Goal: Task Accomplishment & Management: Manage account settings

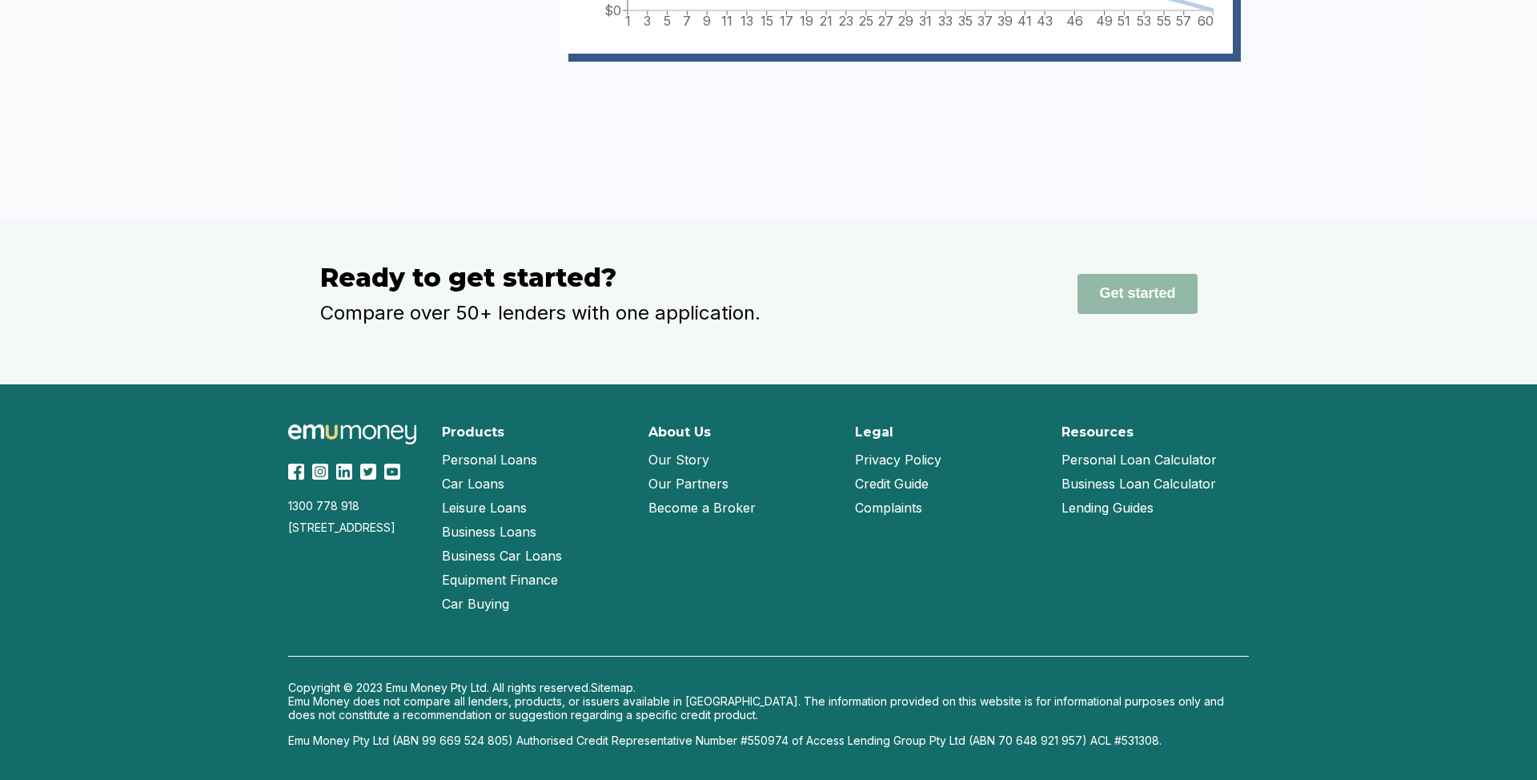
scroll to position [3963, 0]
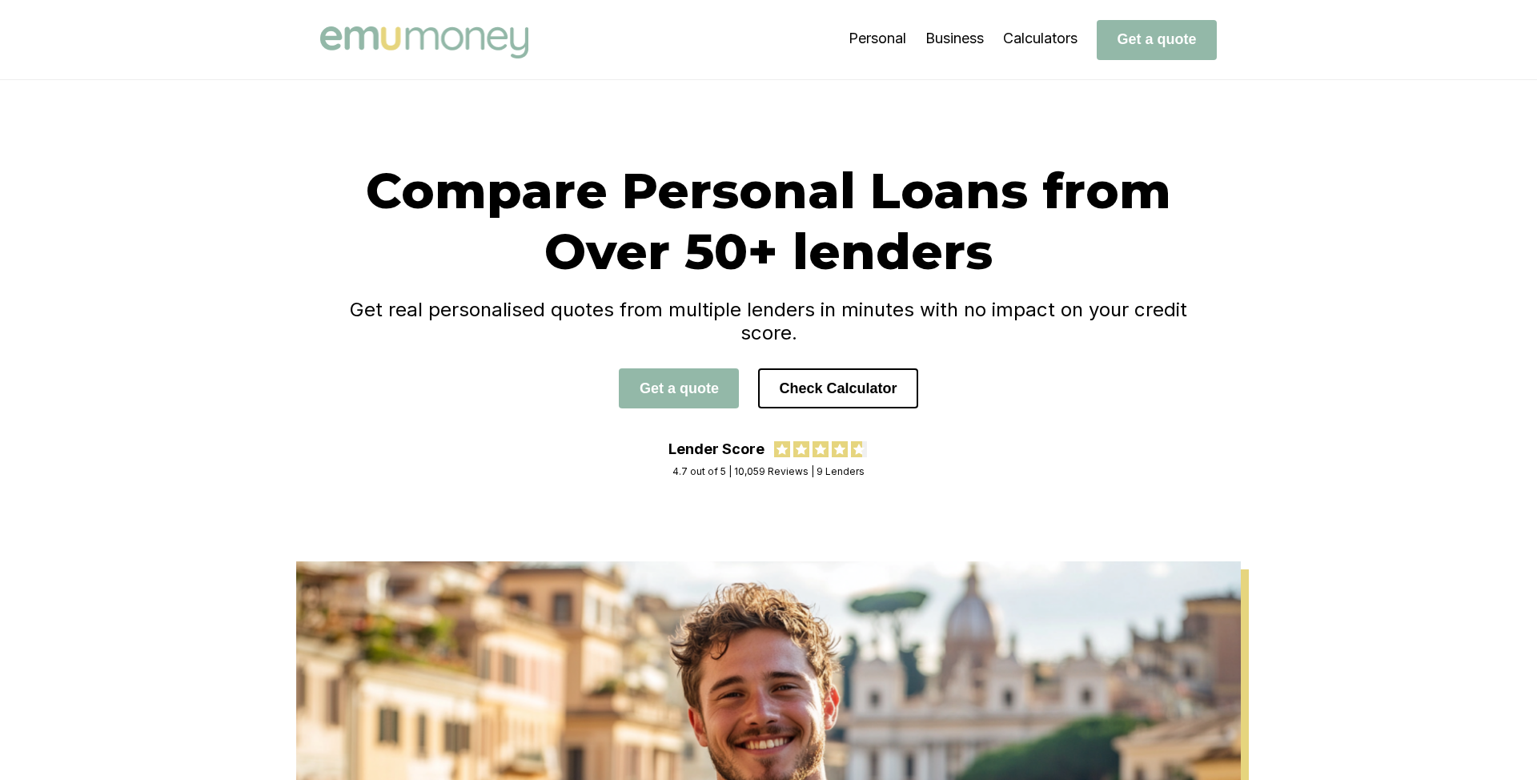
click at [383, 229] on h1 "Compare Personal Loans from Over 50+ lenders" at bounding box center [768, 221] width 896 height 122
click at [387, 195] on h1 "Compare Personal Loans from Over 50+ lenders" at bounding box center [768, 221] width 896 height 122
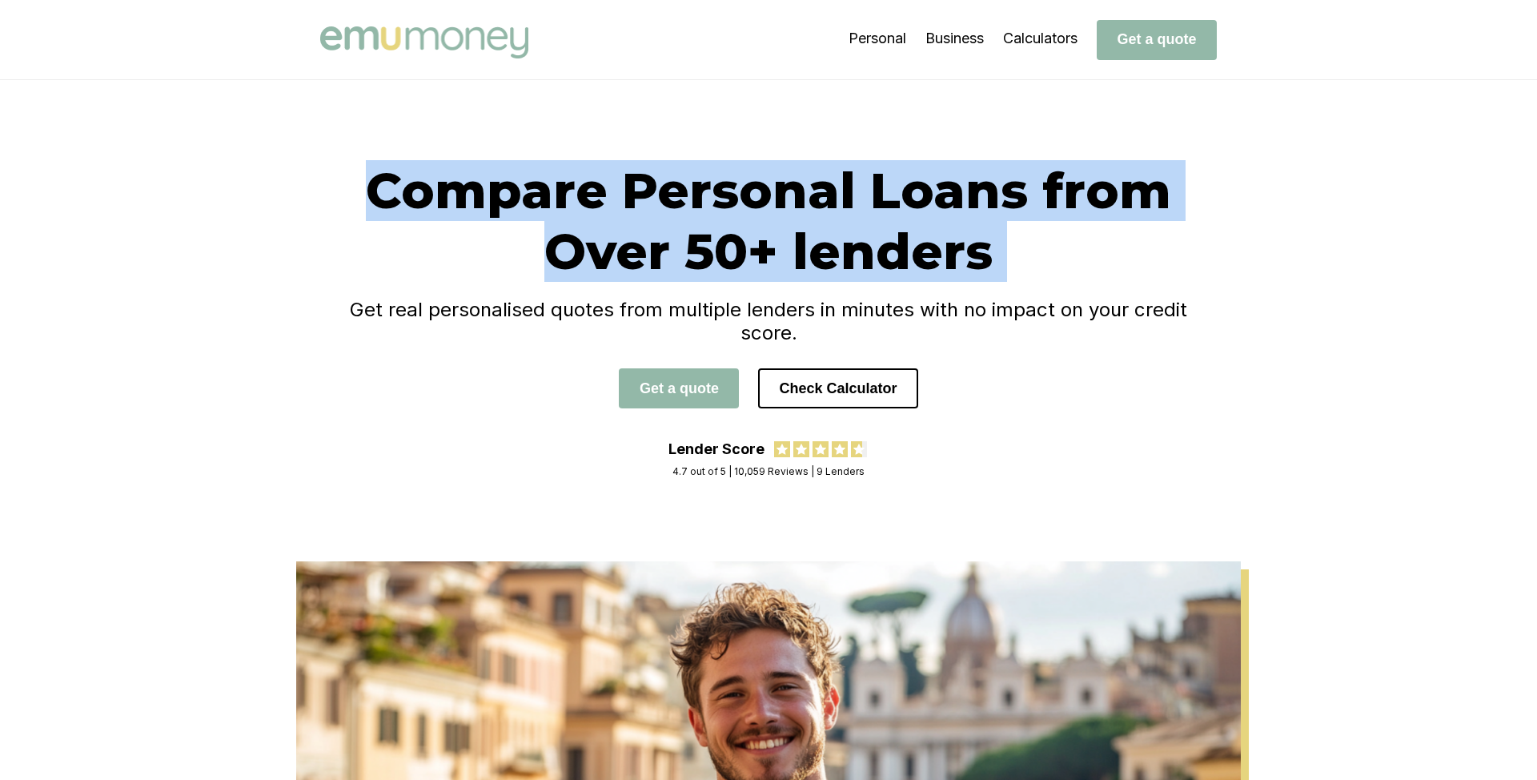
click at [387, 195] on h1 "Compare Personal Loans from Over 50+ lenders" at bounding box center [768, 221] width 896 height 122
copy h1 "Compare Personal Loans from Over 50+ lenders"
click at [667, 311] on h4 "Get real personalised quotes from multiple lenders in minutes with no impact on…" at bounding box center [768, 321] width 896 height 46
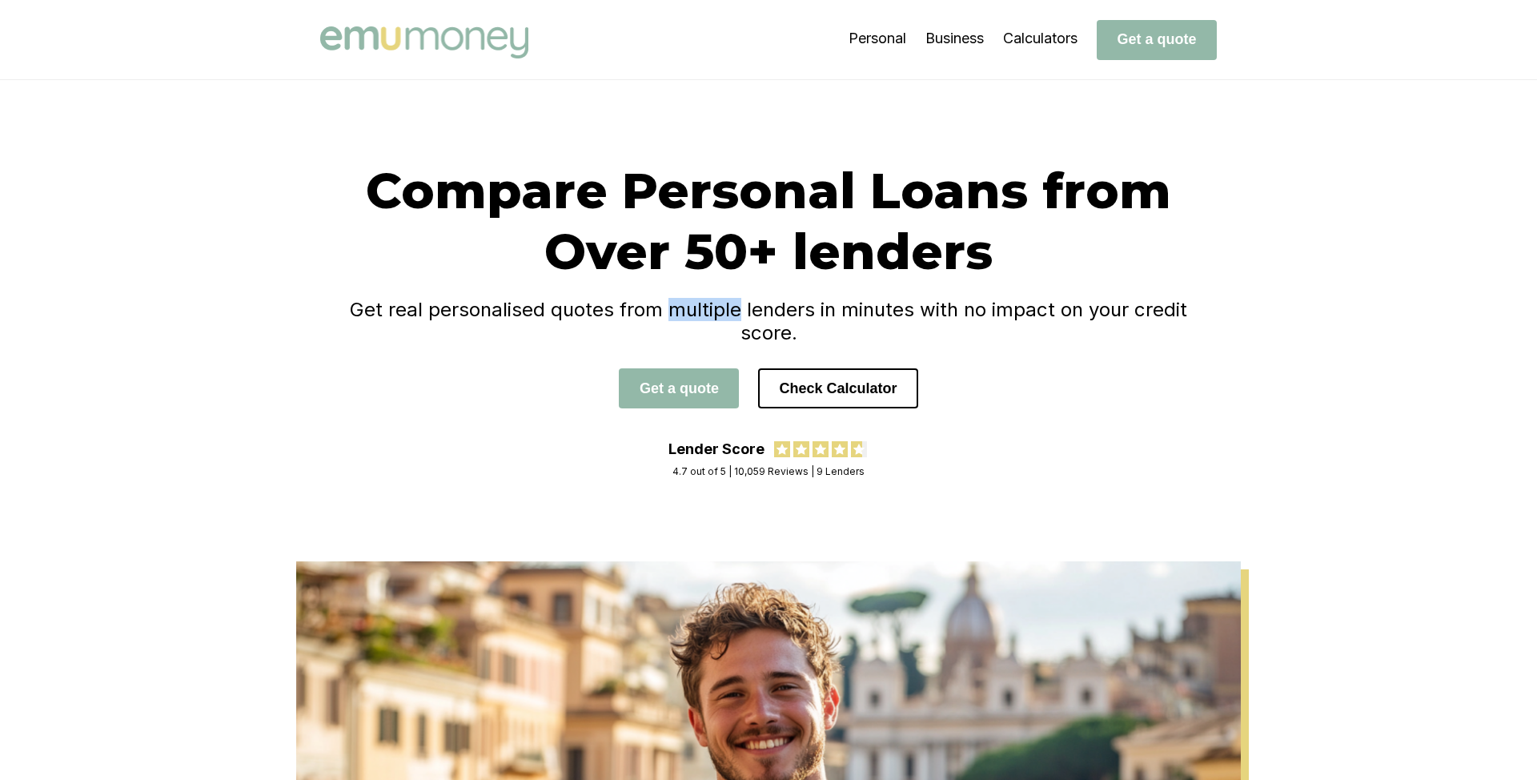
click at [667, 311] on h4 "Get real personalised quotes from multiple lenders in minutes with no impact on…" at bounding box center [768, 321] width 896 height 46
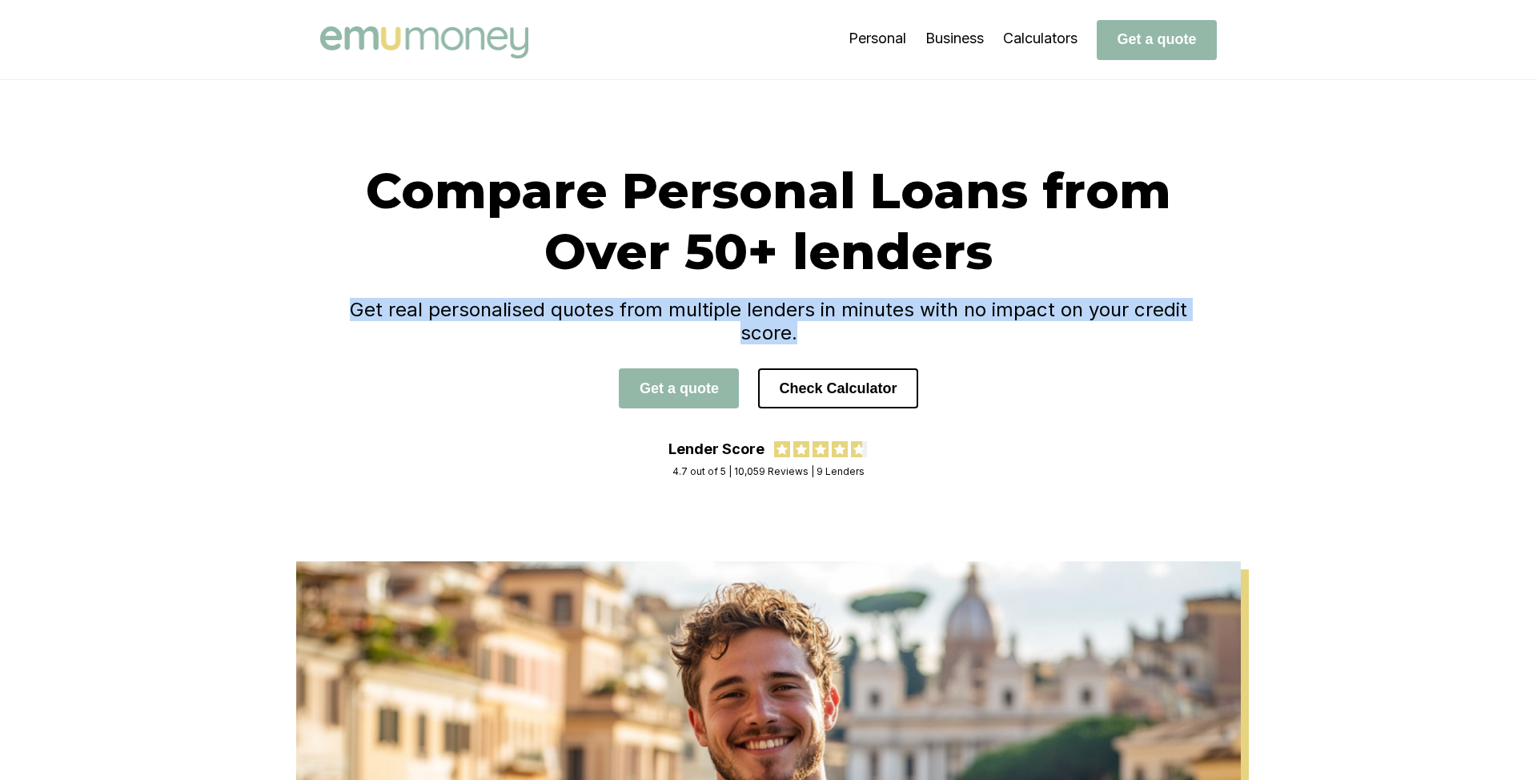
copy h4 "Get real personalised quotes from multiple lenders in minutes with no impact on…"
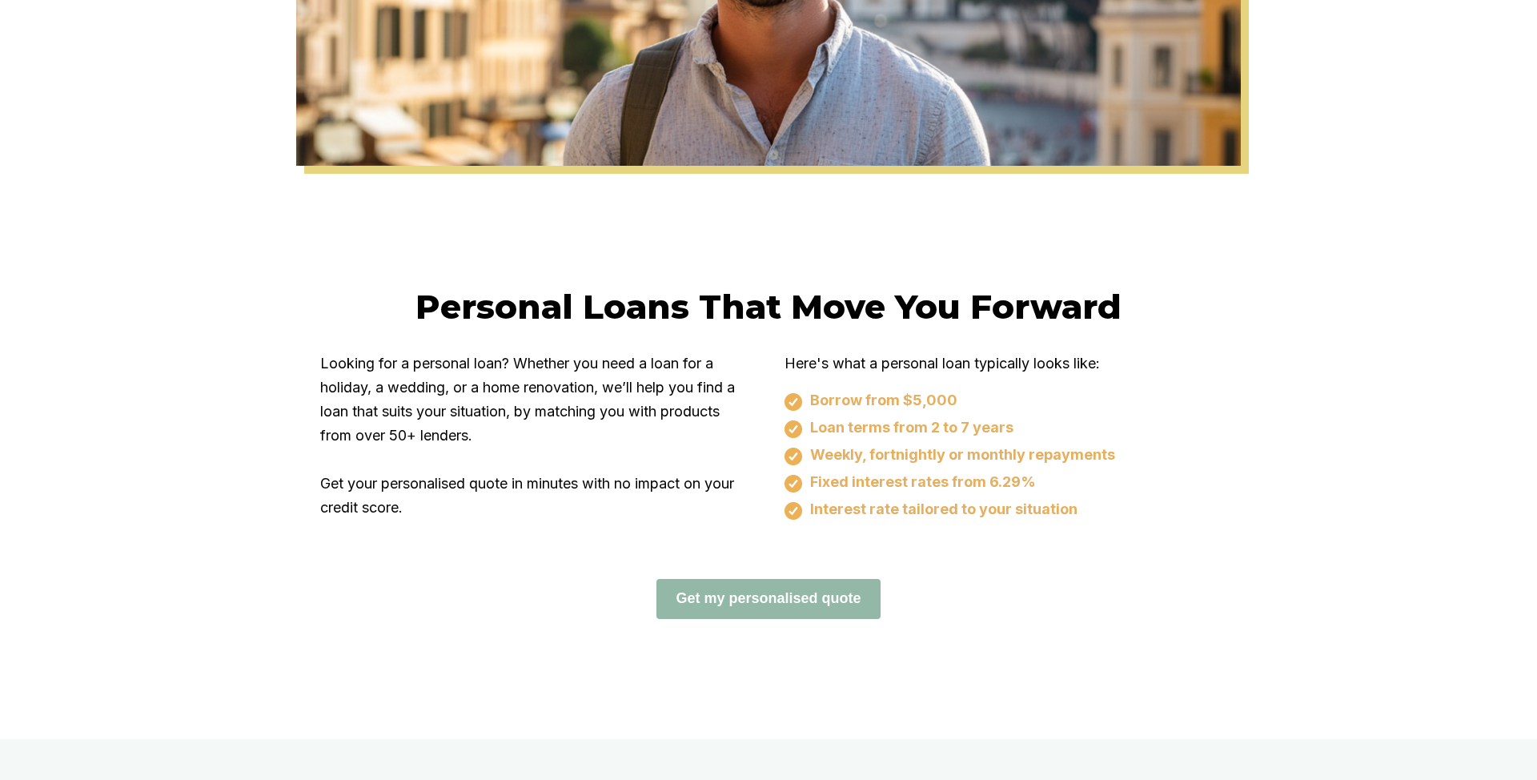
scroll to position [827, 0]
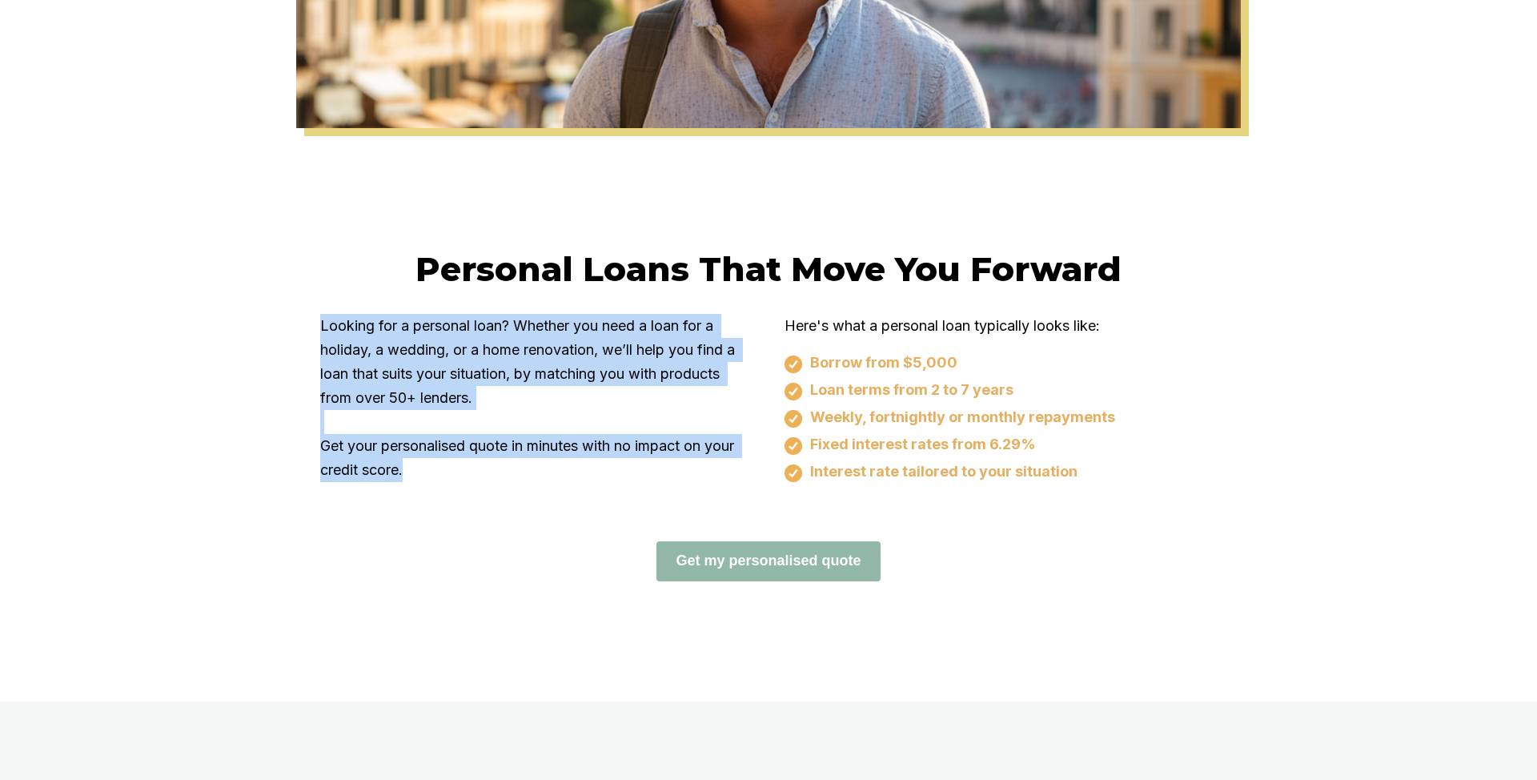
drag, startPoint x: 323, startPoint y: 301, endPoint x: 428, endPoint y: 449, distance: 181.9
click at [428, 449] on p "Looking for a personal loan? Whether you need a loan for a holiday, a wedding, …" at bounding box center [536, 398] width 432 height 168
copy p "Looking for a personal loan? Whether you need a loan for a holiday, a wedding, …"
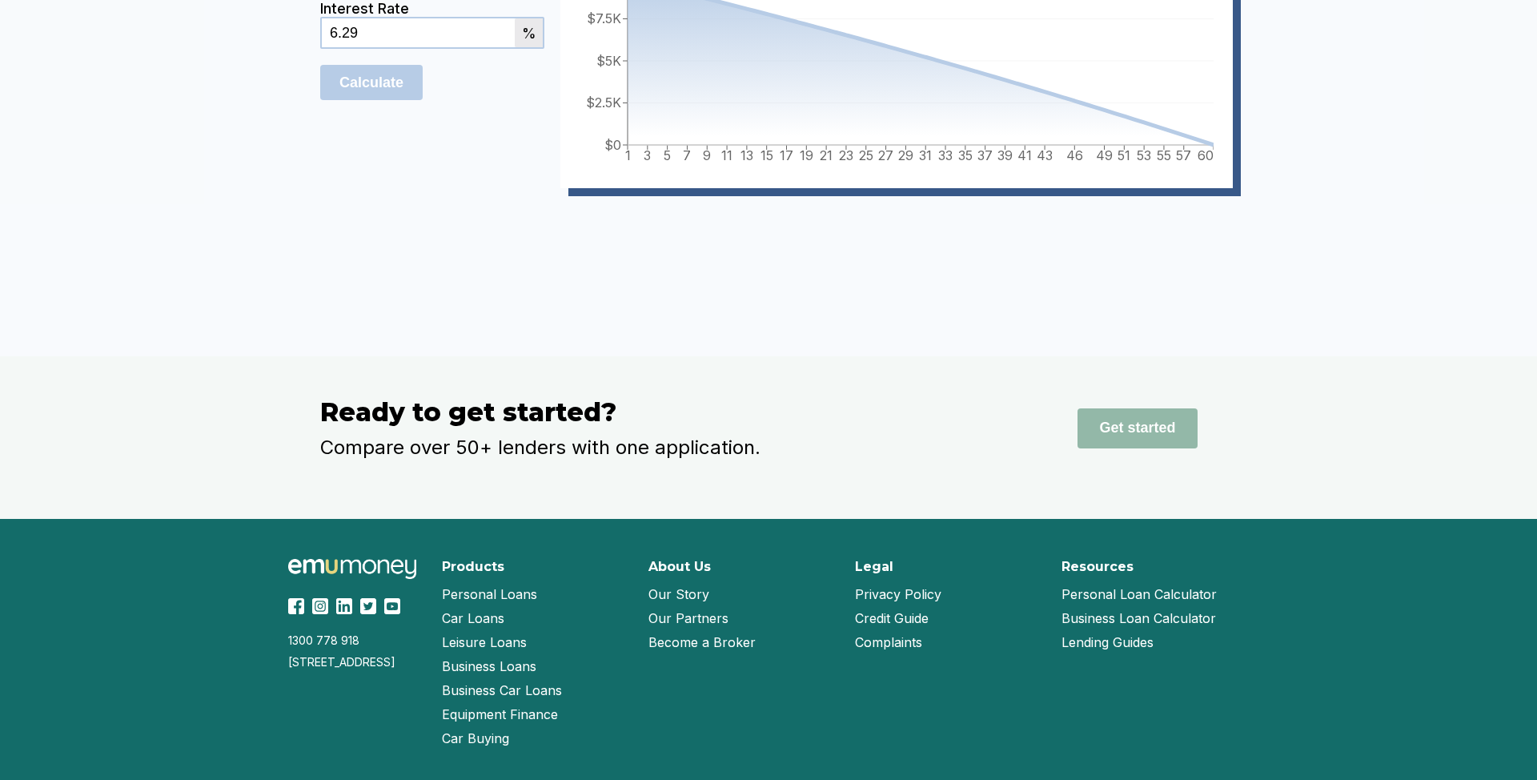
scroll to position [4349, 0]
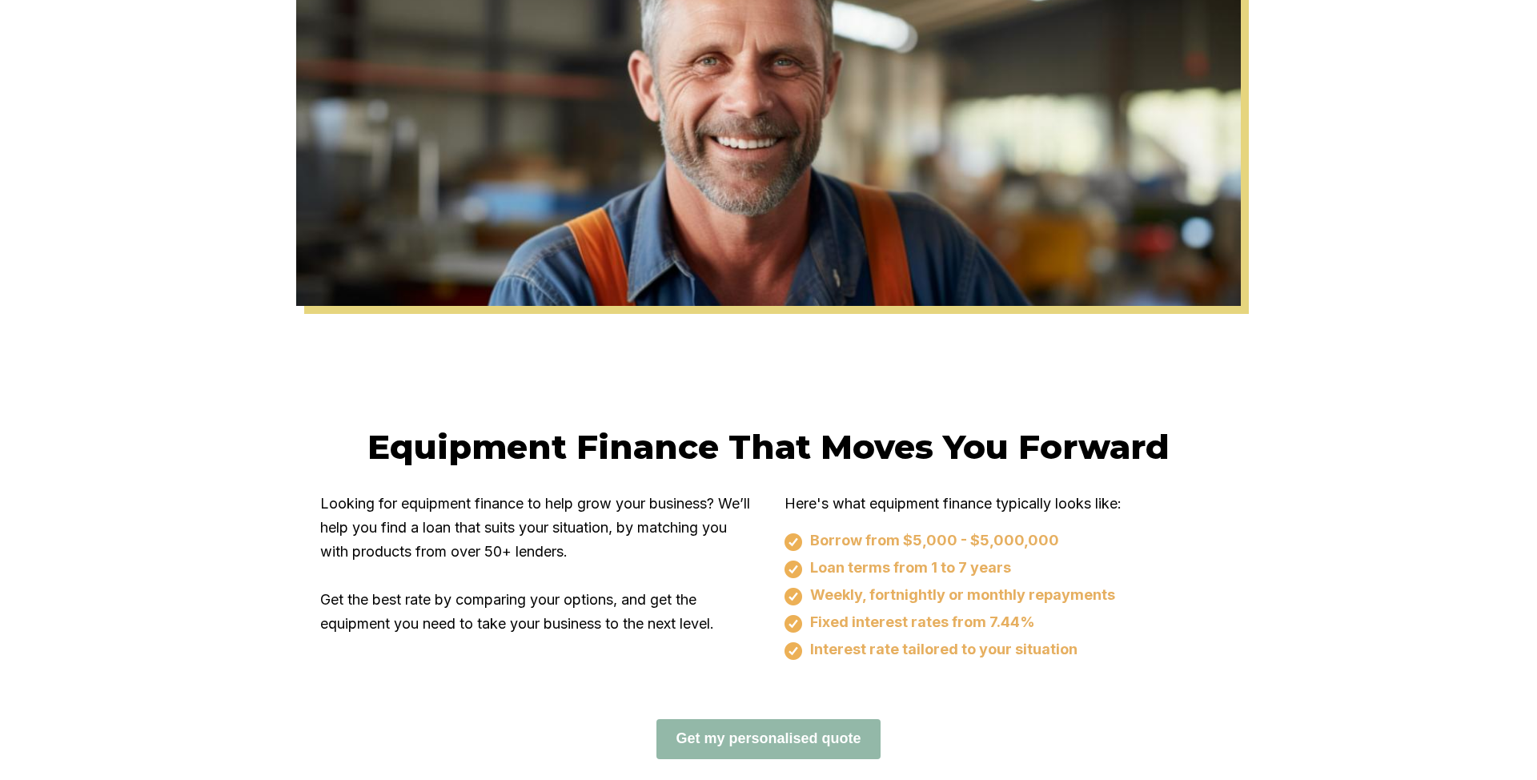
scroll to position [725, 0]
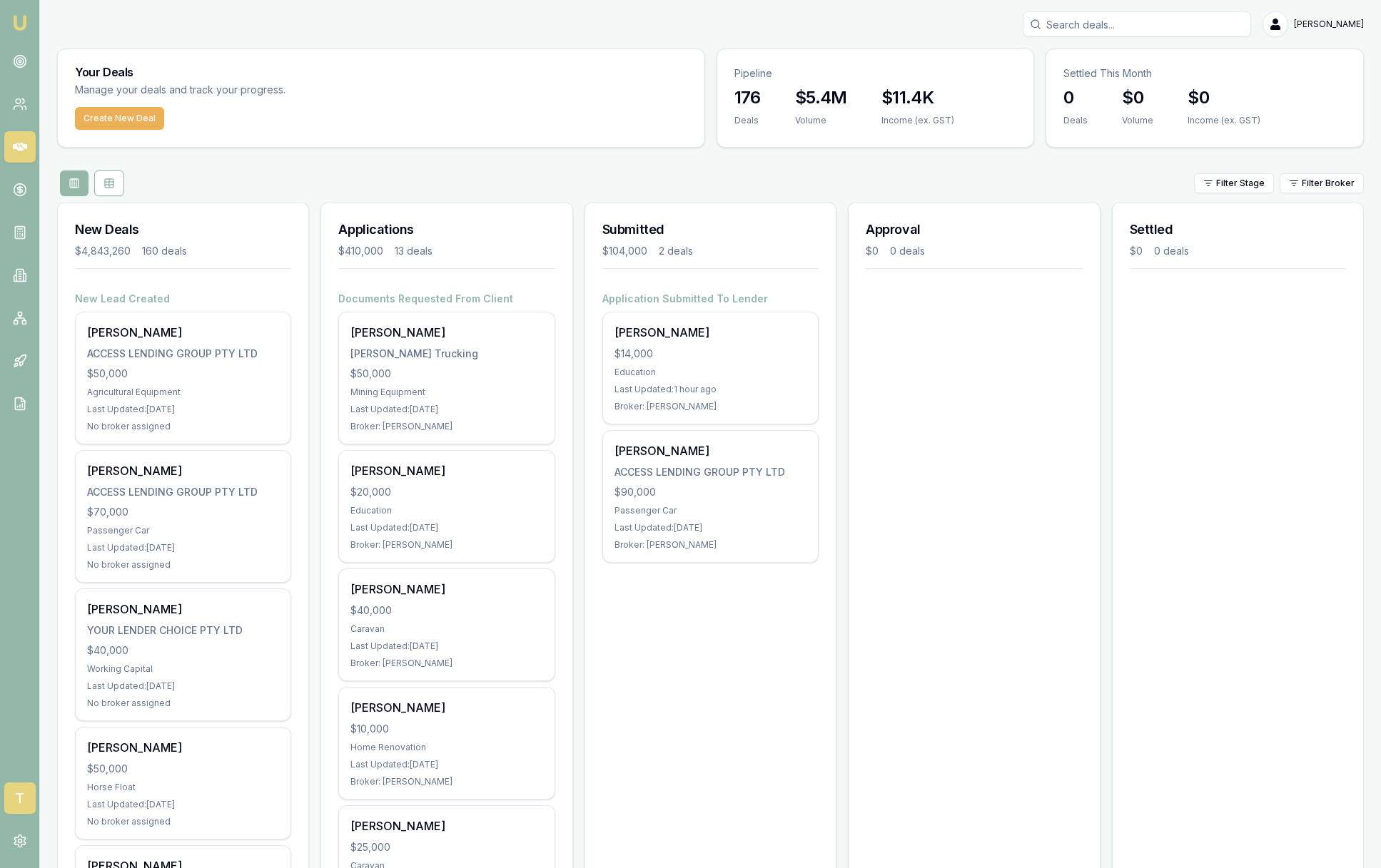
click at [18, 791] on span "T" at bounding box center [20, 798] width 31 height 31
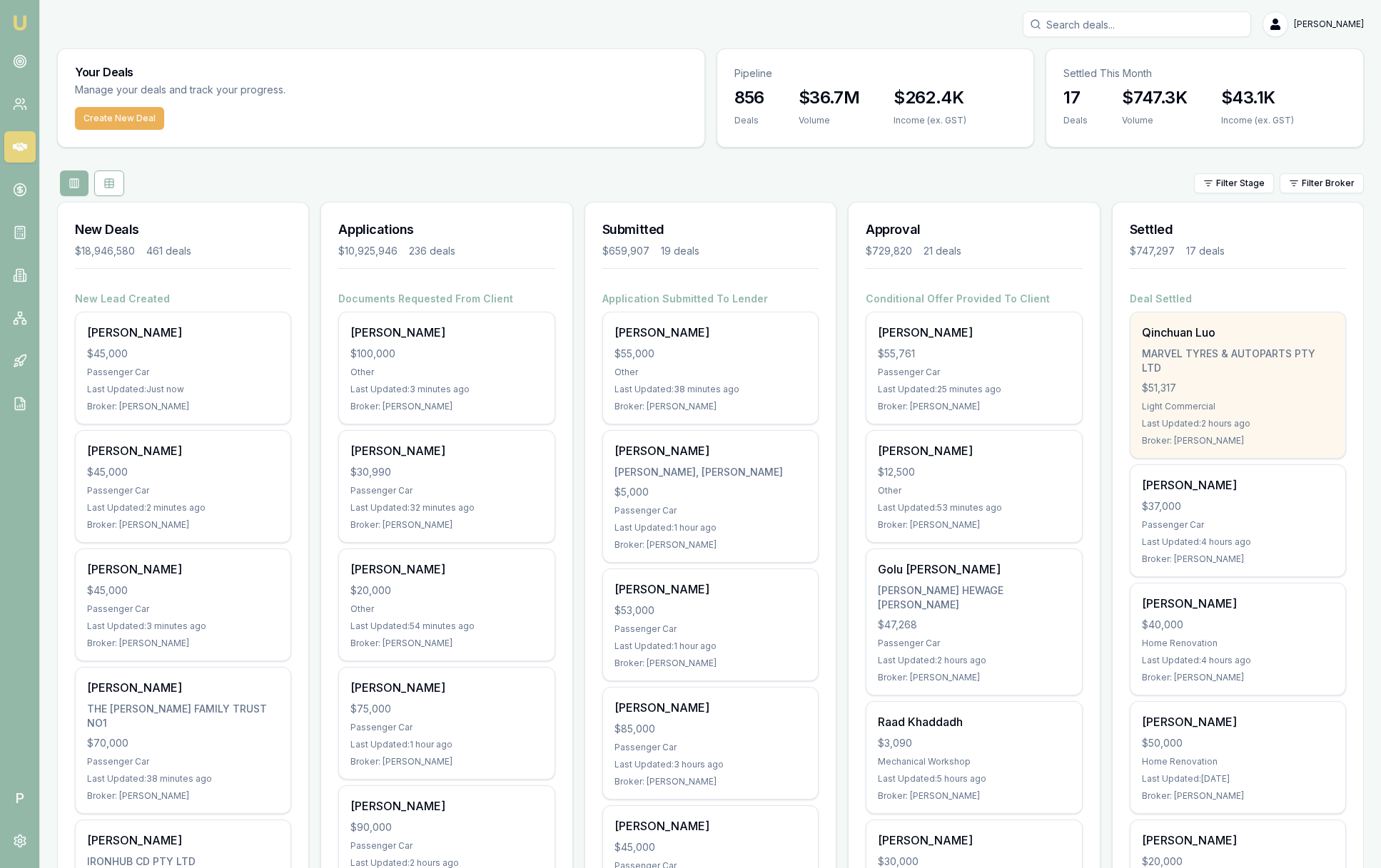
click at [1240, 373] on div "MARVEL TYRES & AUTOPARTS PTY LTD" at bounding box center [1237, 361] width 192 height 29
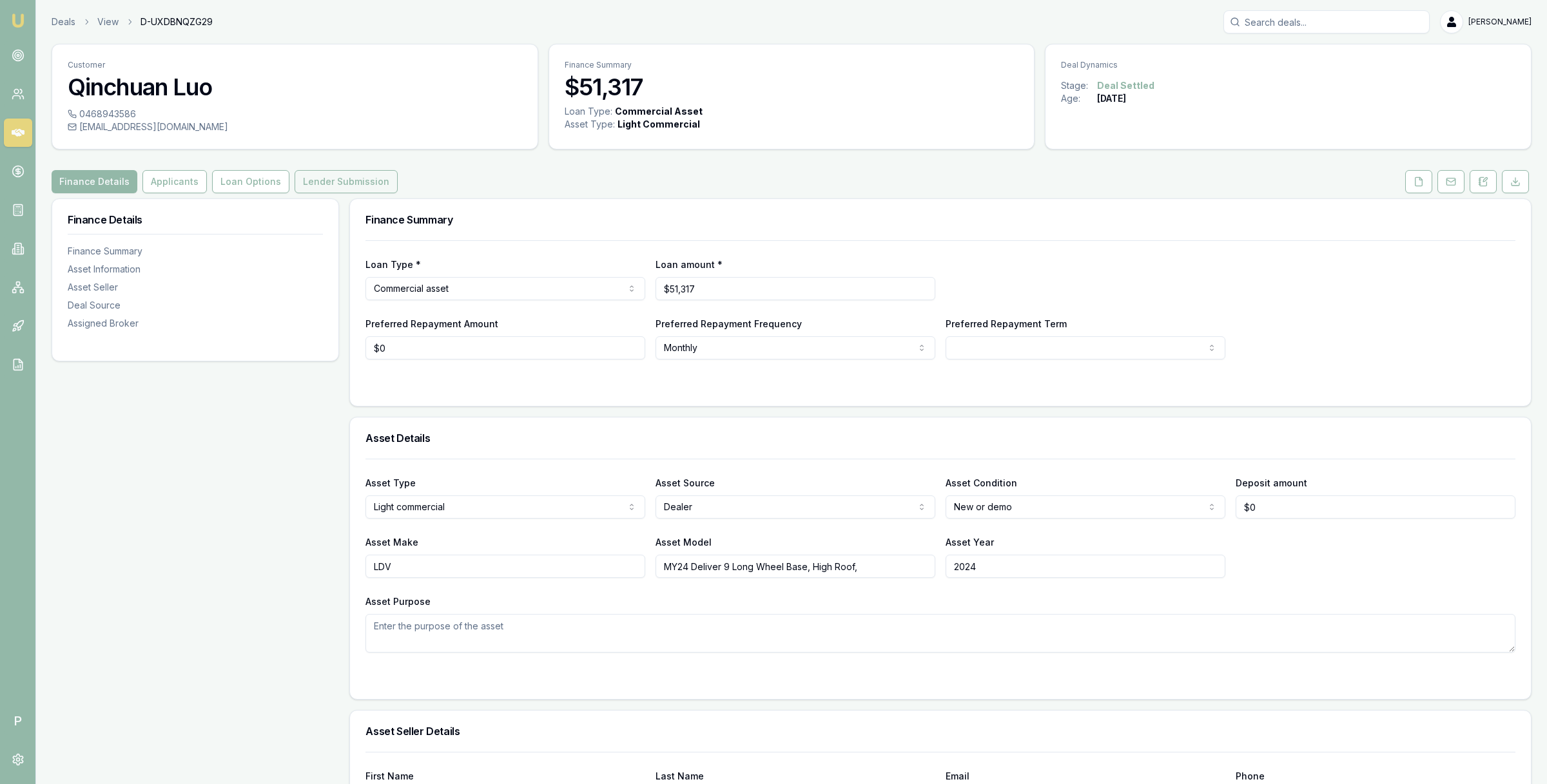
click at [348, 186] on button "Lender Submission" at bounding box center [346, 181] width 103 height 23
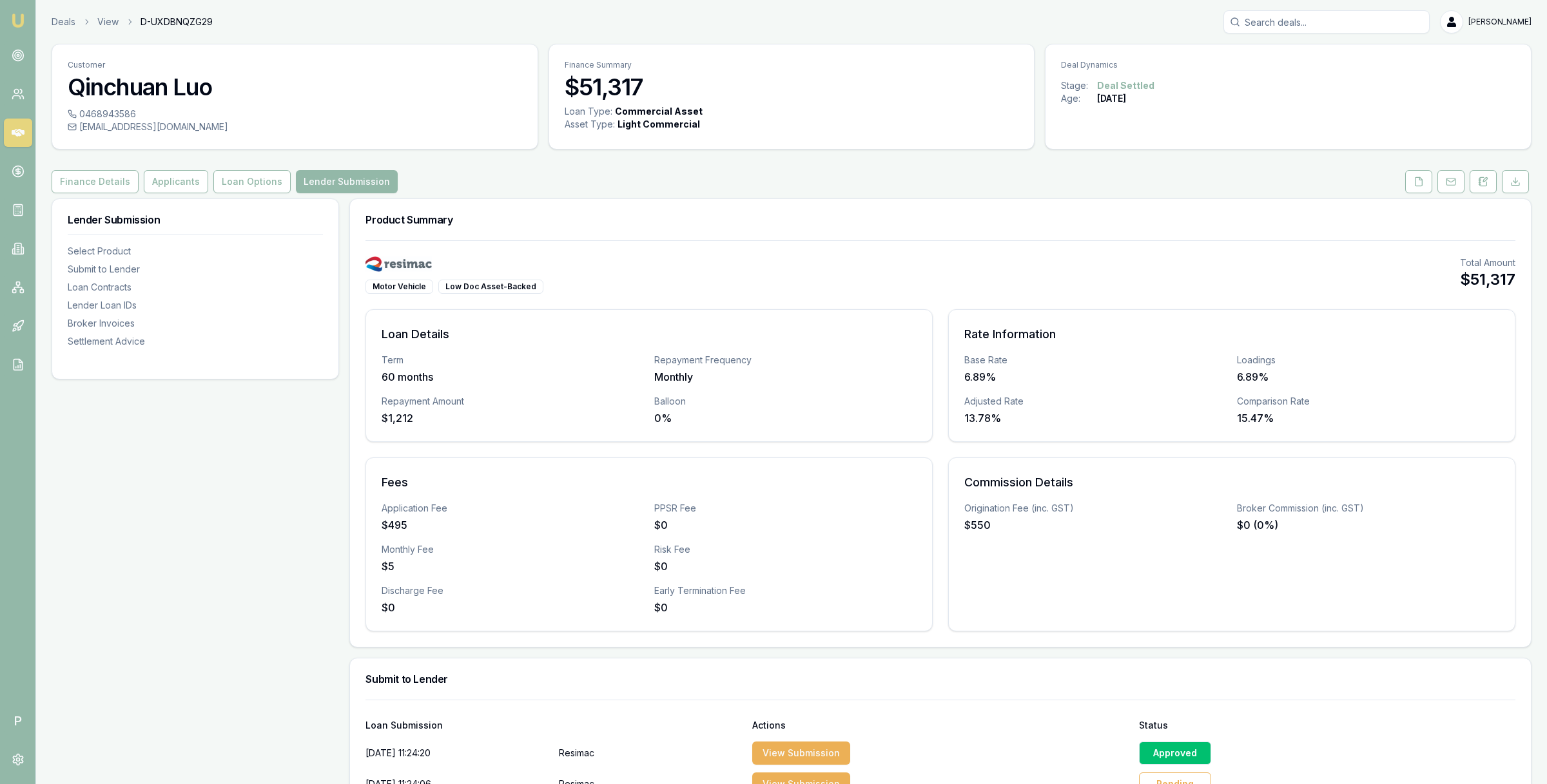
click at [27, 130] on link at bounding box center [18, 132] width 28 height 28
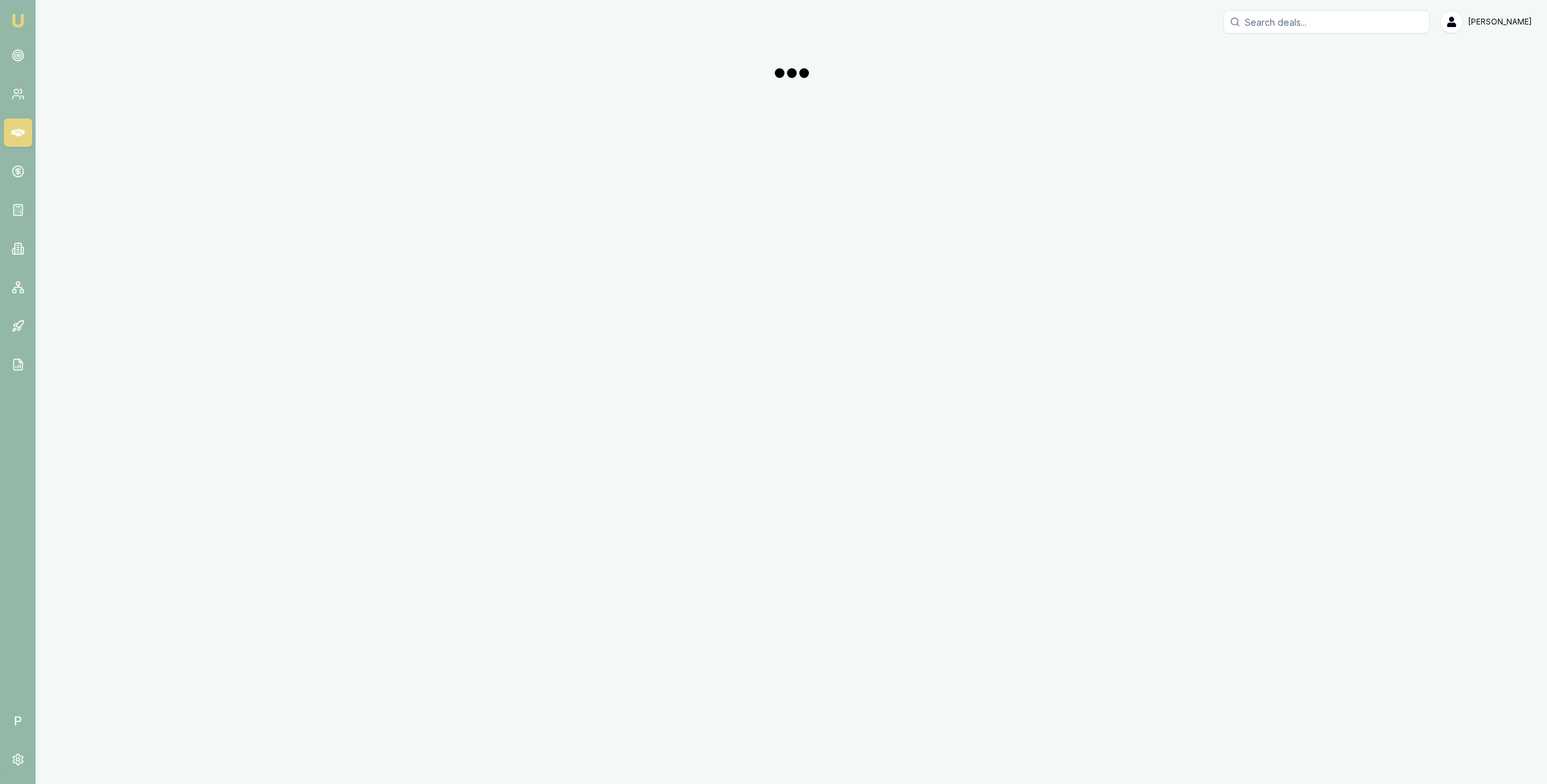
click at [20, 132] on icon at bounding box center [18, 133] width 13 height 8
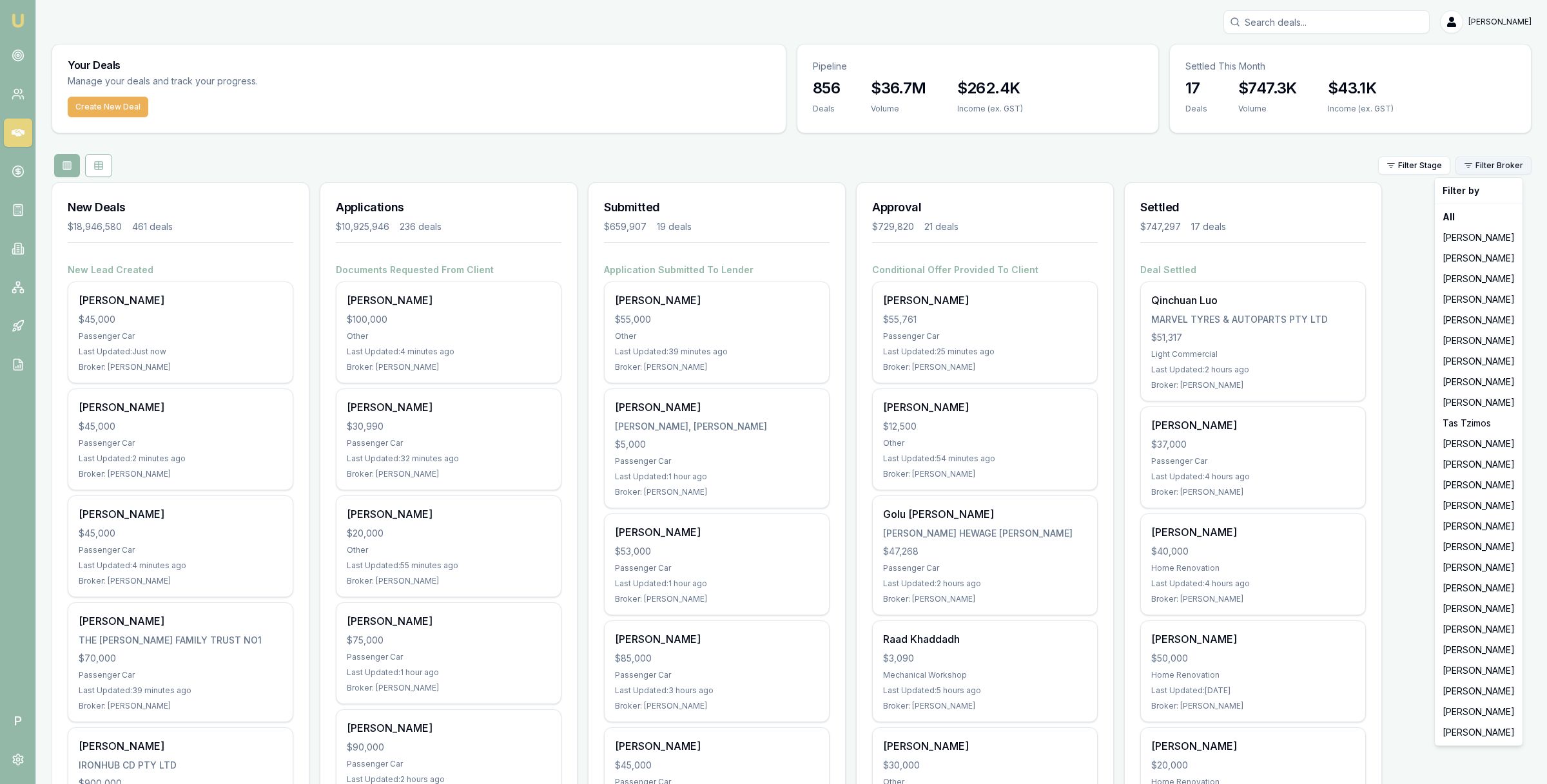
click at [1496, 169] on html "Emu Broker P Matt Leeburn Toggle Menu Your Deals Manage your deals and track yo…" at bounding box center [773, 392] width 1547 height 784
click at [1446, 612] on div "Ray Guan" at bounding box center [1479, 609] width 82 height 21
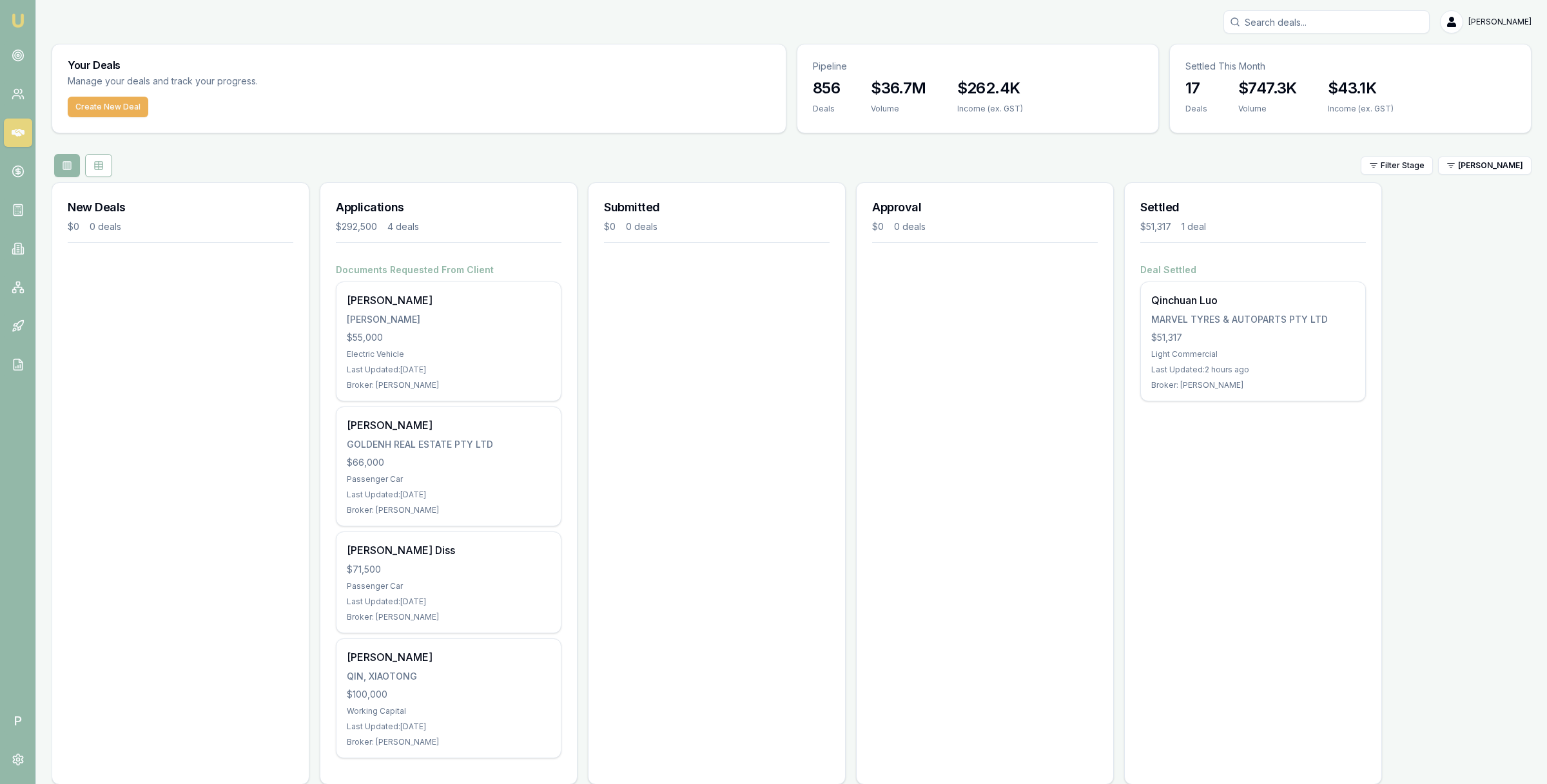
click at [1451, 214] on div "New Deals $0 0 deals Applications $292,500 4 deals Documents Requested From Cli…" at bounding box center [792, 489] width 1480 height 613
click at [1516, 170] on html "Emu Broker P Matt Leeburn Toggle Menu Your Deals Manage your deals and track yo…" at bounding box center [773, 392] width 1547 height 784
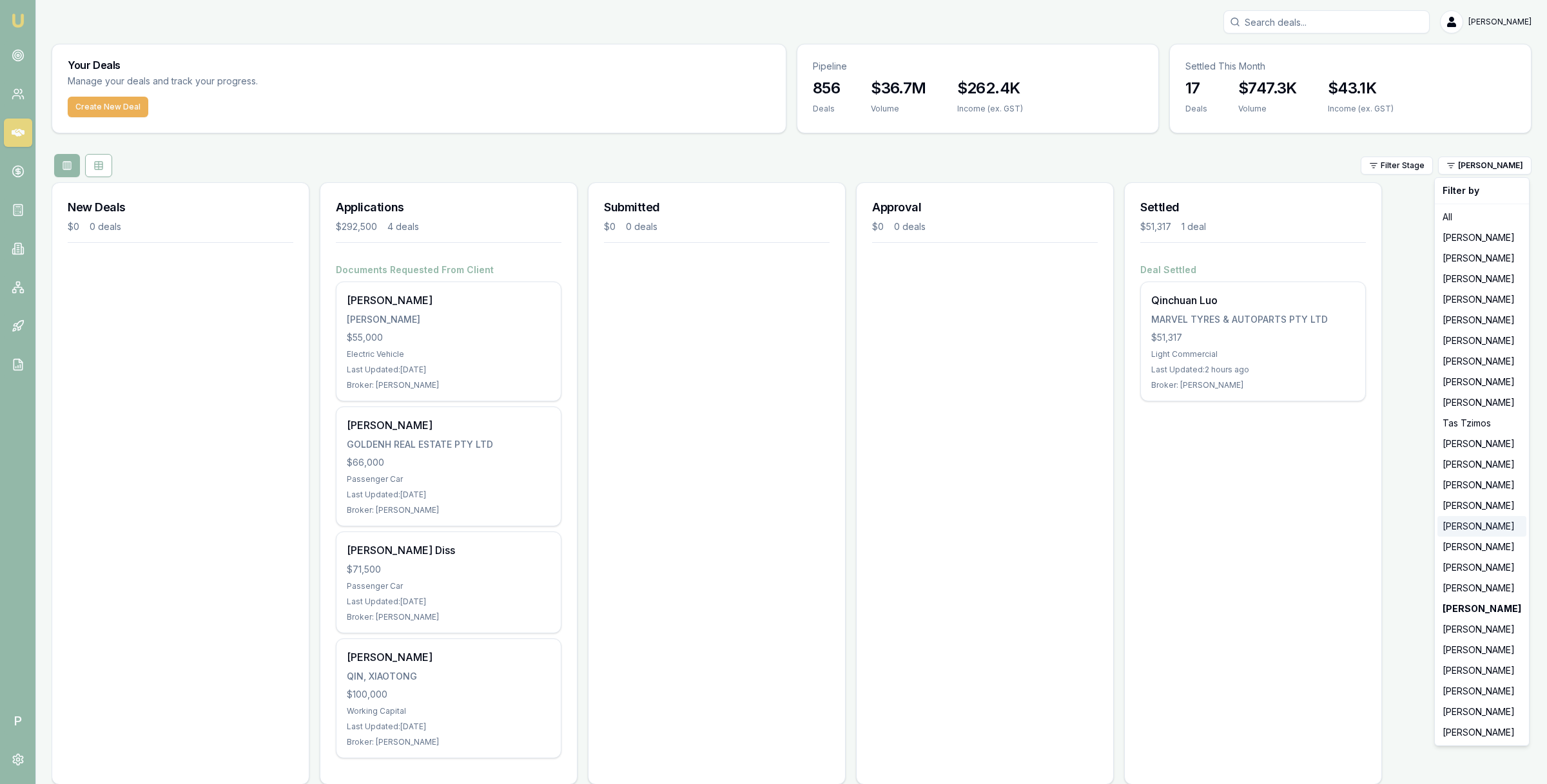
click at [1479, 529] on div "Peter Sarris" at bounding box center [1482, 526] width 89 height 21
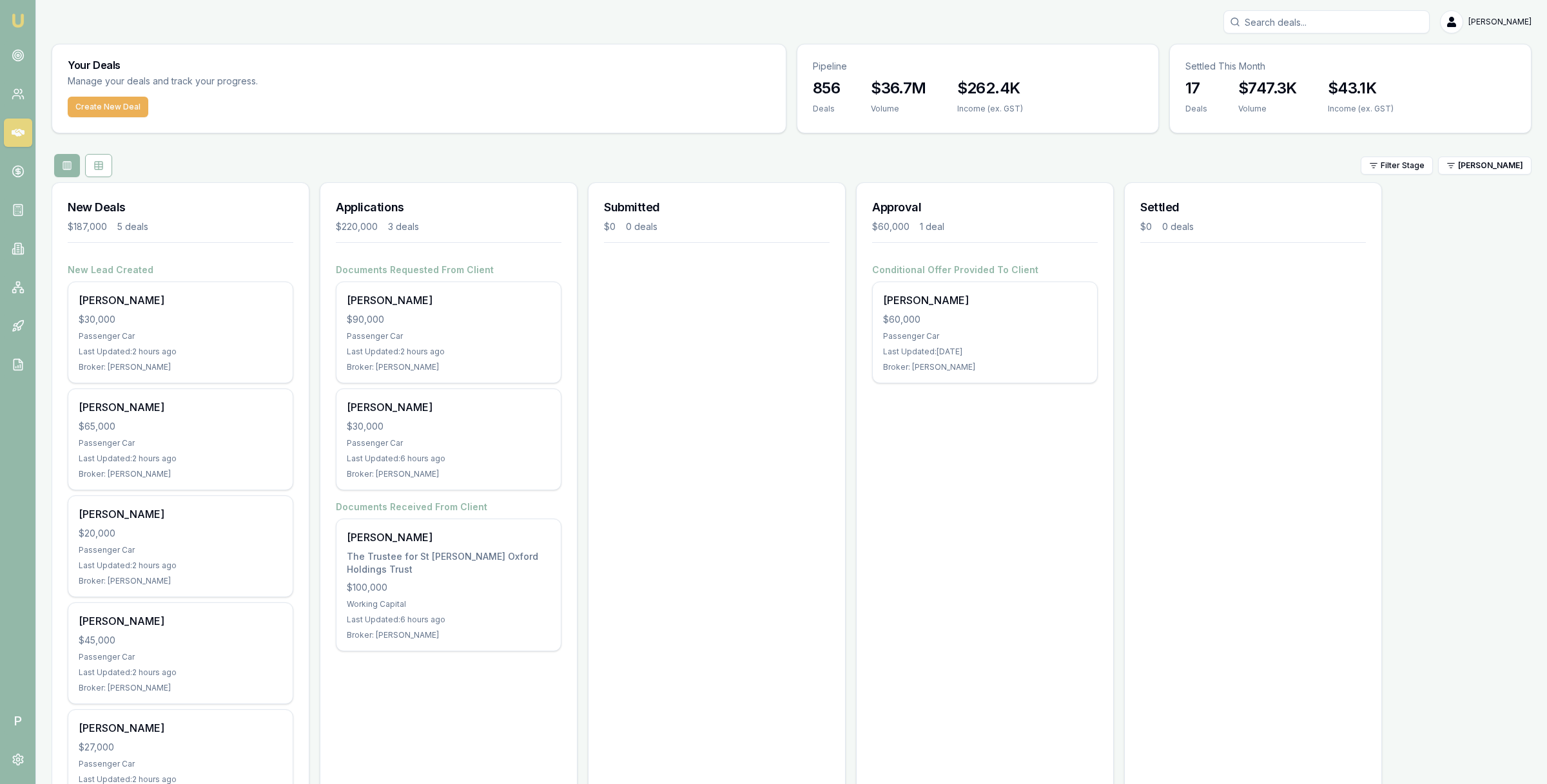
click at [1457, 419] on div "New Deals $187,000 5 deals New Lead Created Kaylee Challis $30,000 Passenger Ca…" at bounding box center [792, 515] width 1480 height 666
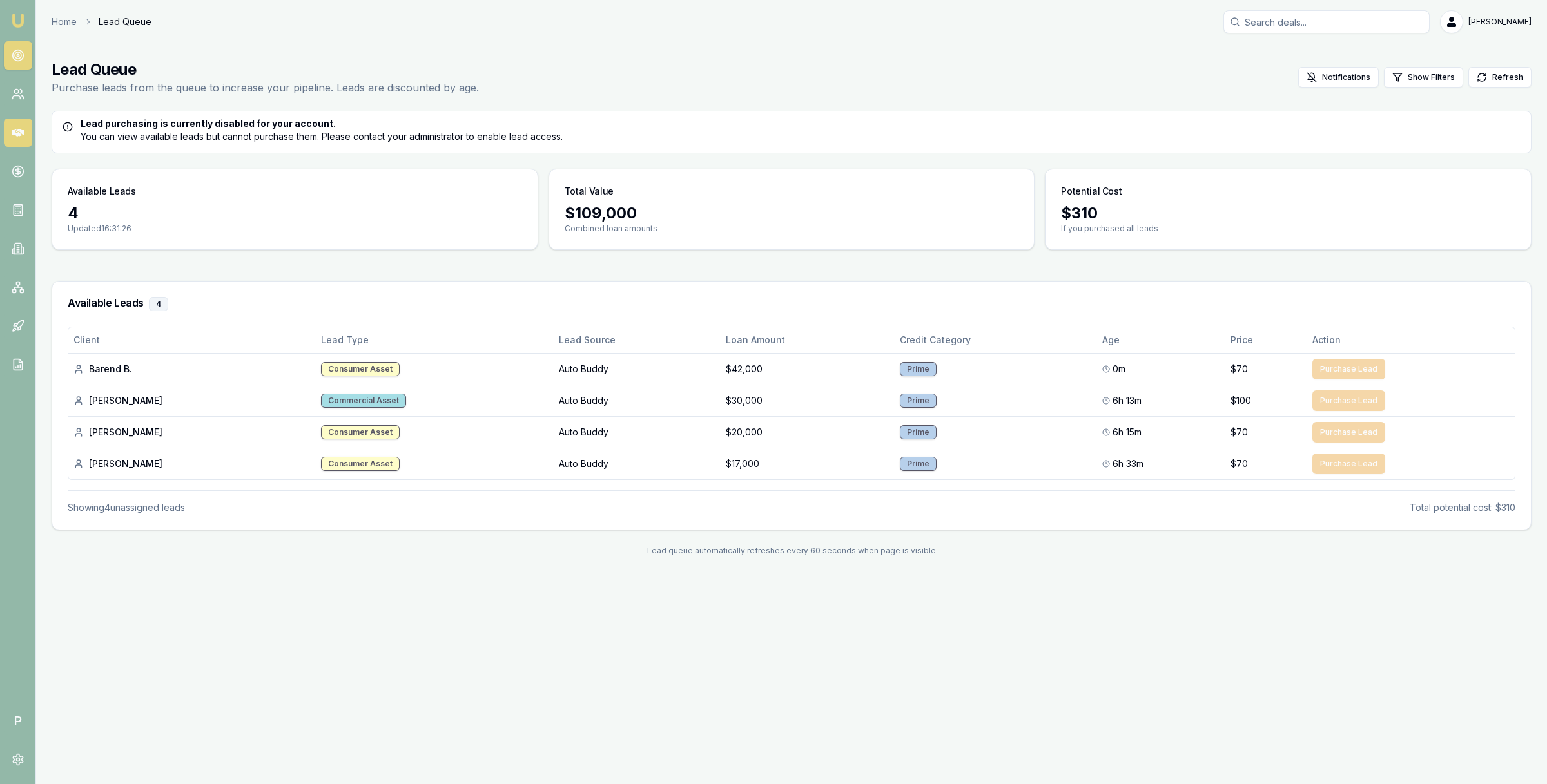
click at [27, 142] on link at bounding box center [18, 132] width 28 height 28
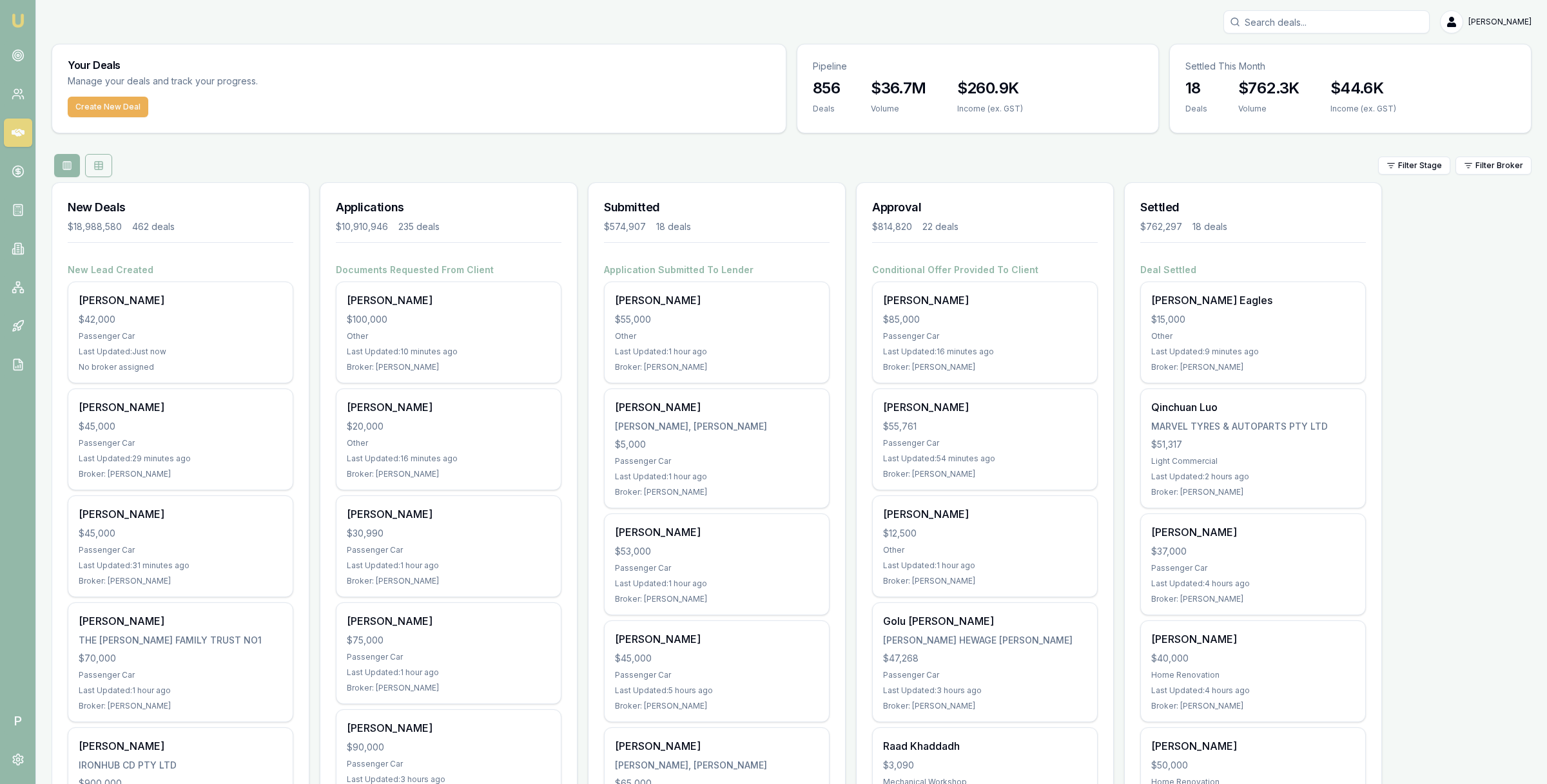
click at [103, 162] on icon at bounding box center [98, 165] width 10 height 10
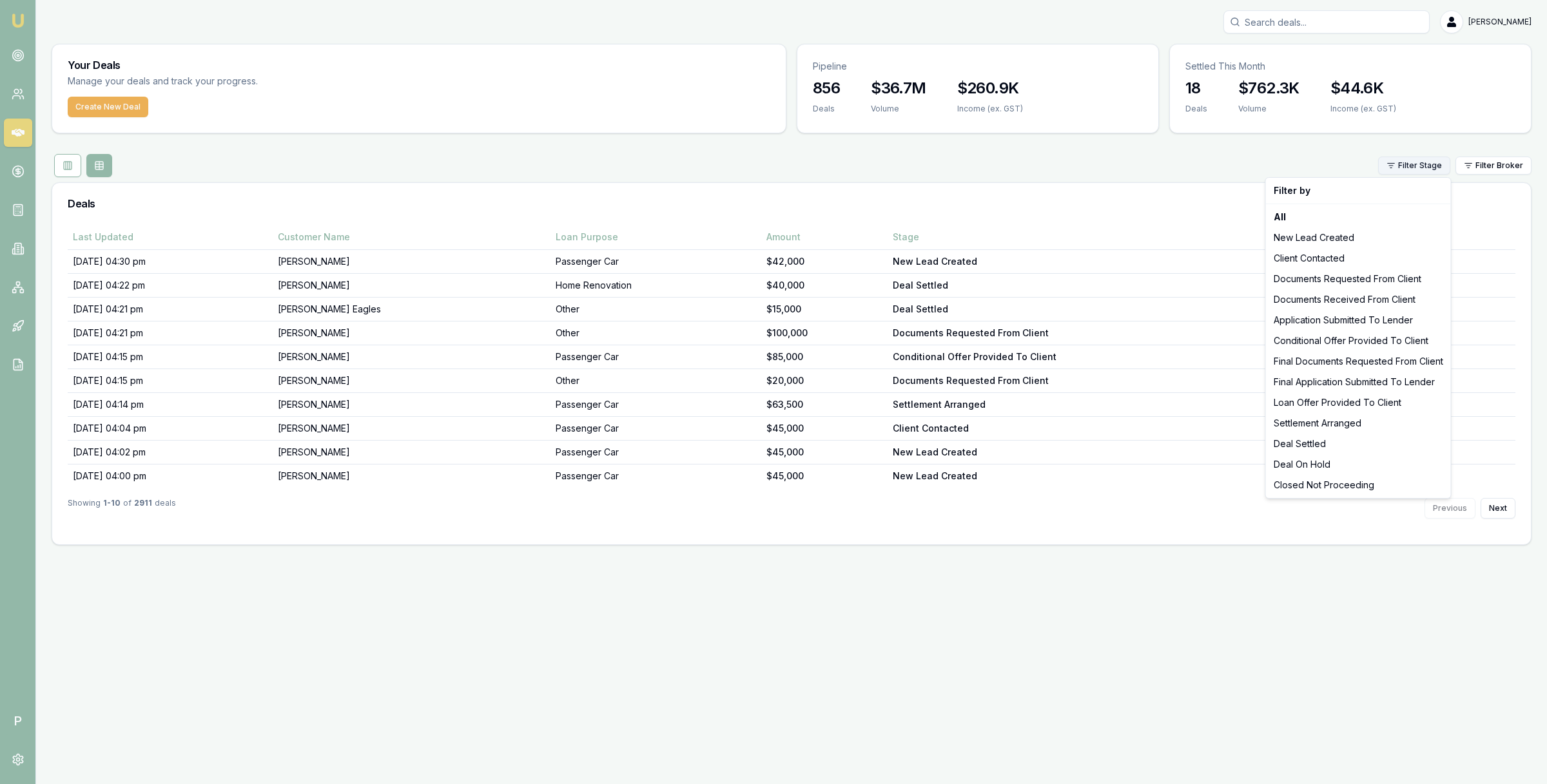
click at [1431, 167] on html "Emu Broker P Matt Leeburn Toggle Menu Your Deals Manage your deals and track yo…" at bounding box center [773, 392] width 1547 height 784
click at [1369, 233] on div "New Lead Created" at bounding box center [1358, 238] width 180 height 21
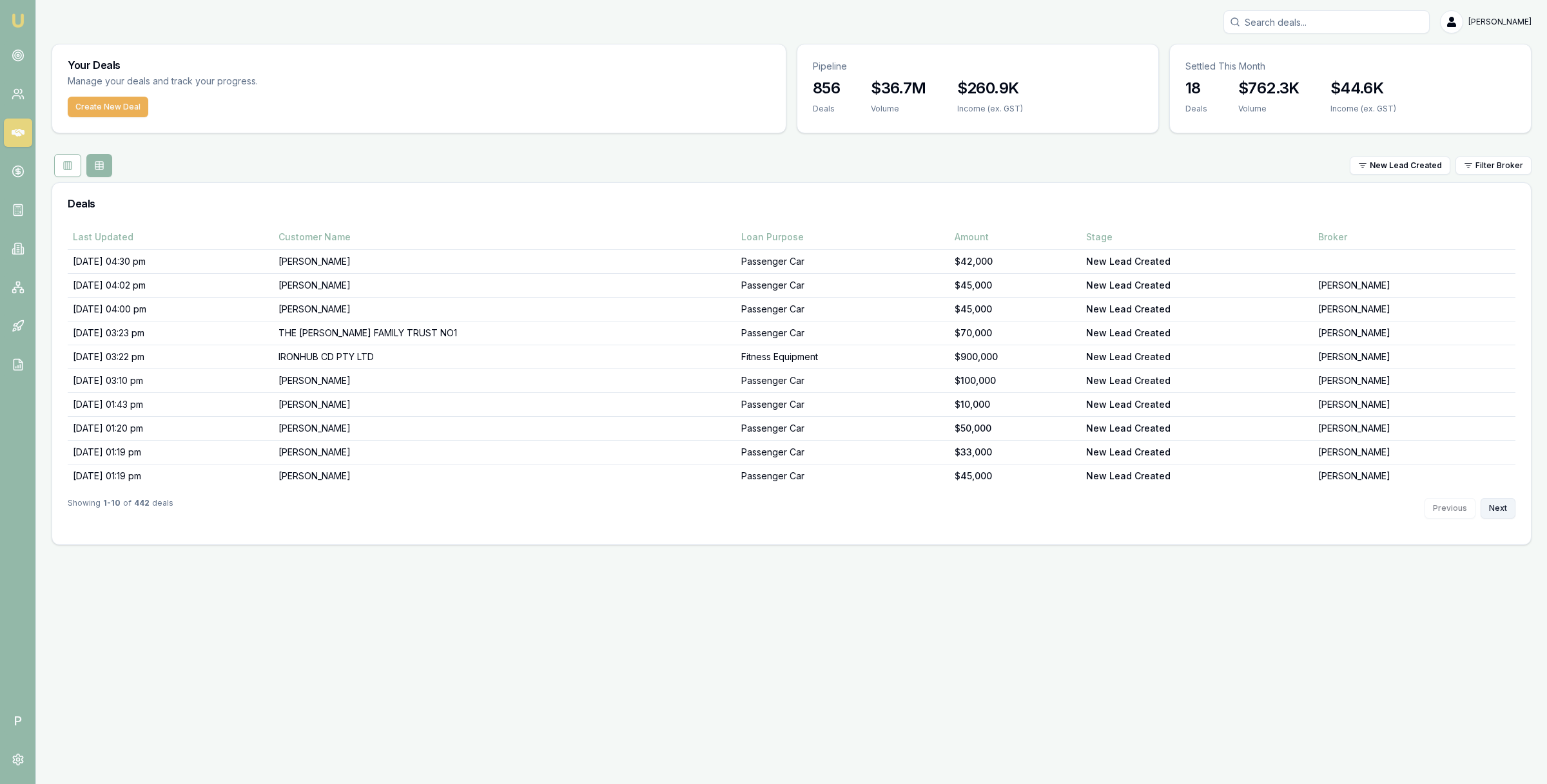
click at [1503, 508] on button "Next" at bounding box center [1497, 509] width 35 height 21
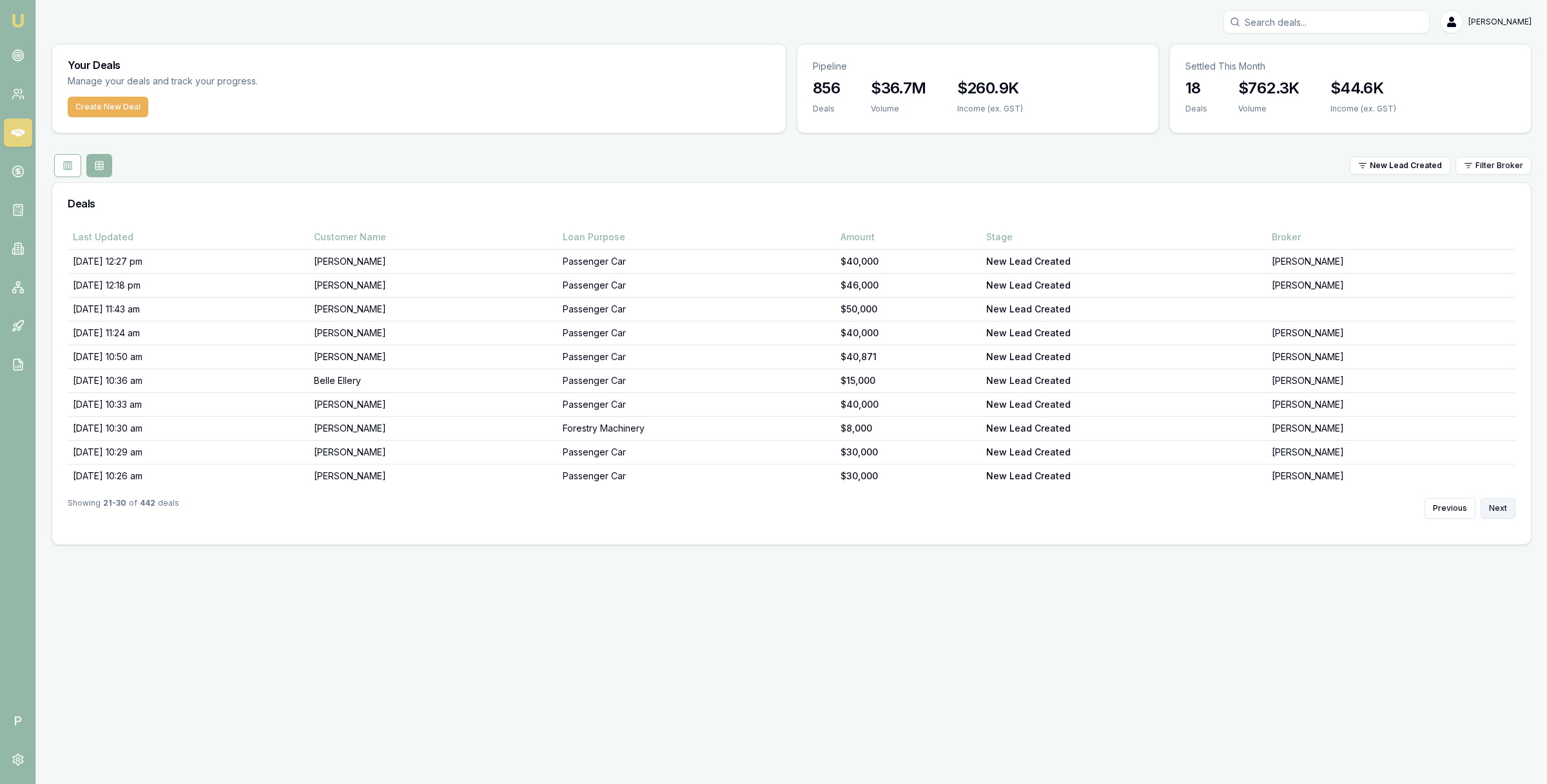
click at [1503, 508] on button "Next" at bounding box center [1497, 509] width 35 height 21
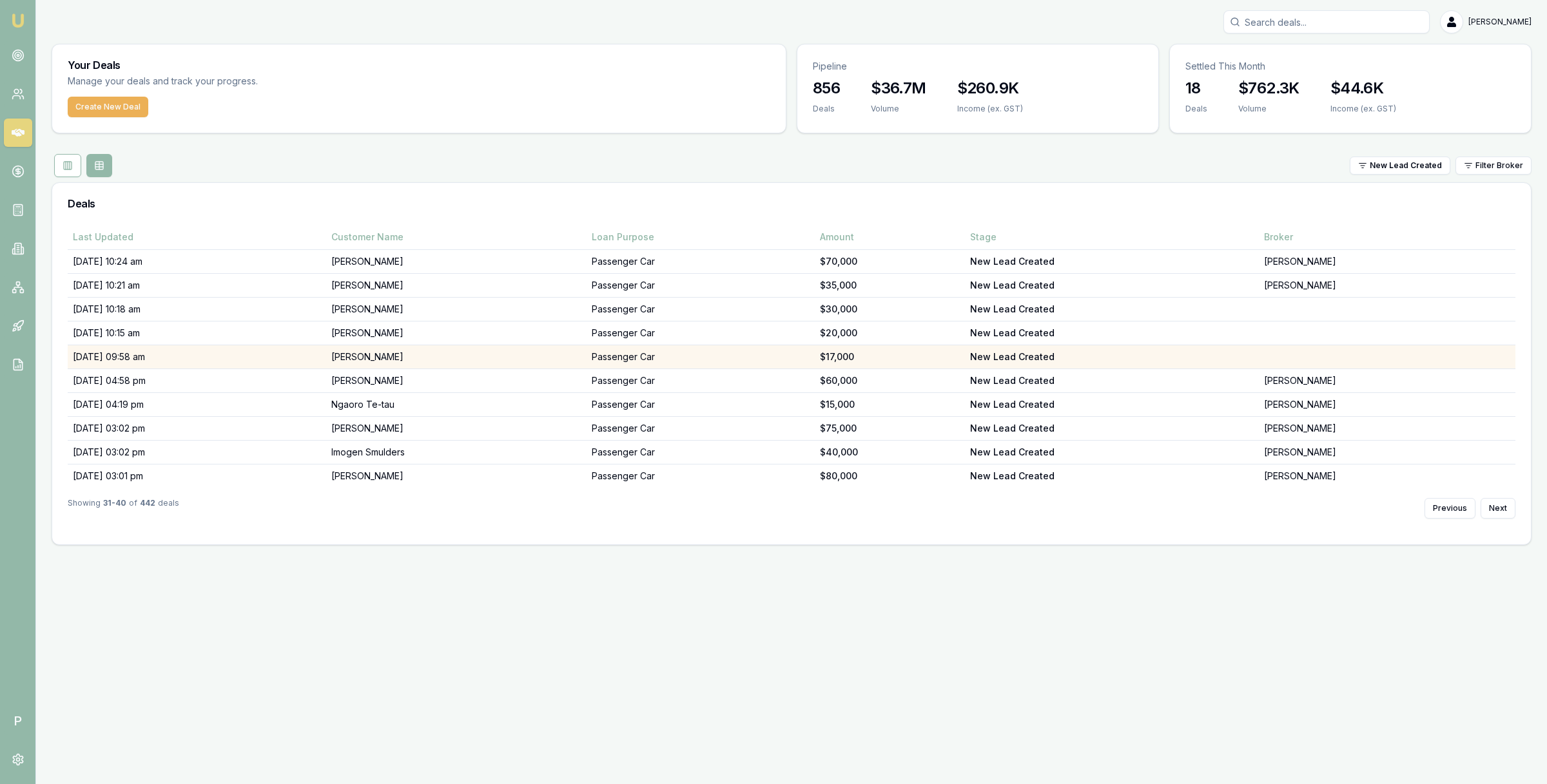
click at [457, 353] on td "[PERSON_NAME]" at bounding box center [456, 357] width 260 height 24
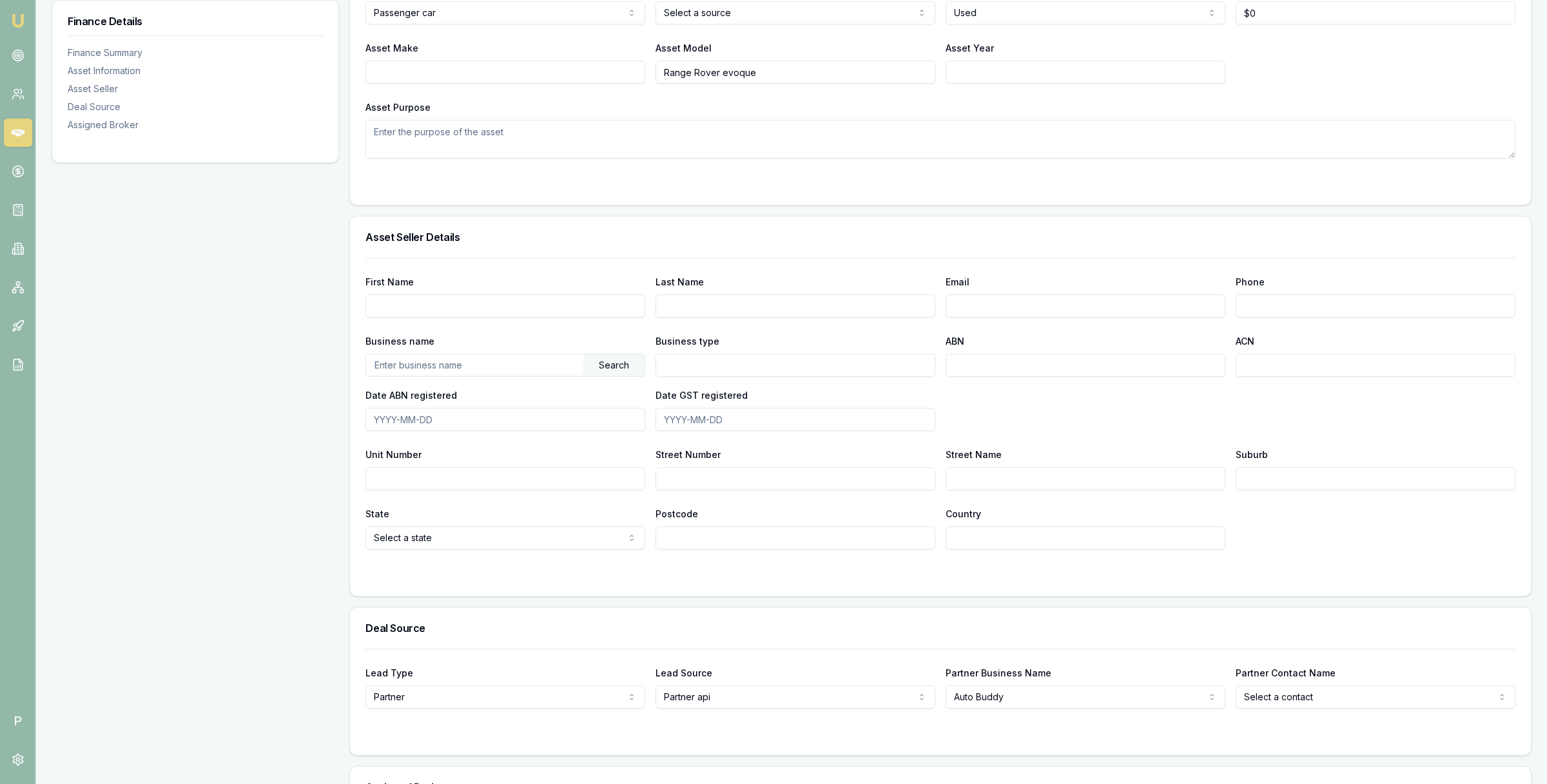
scroll to position [649, 0]
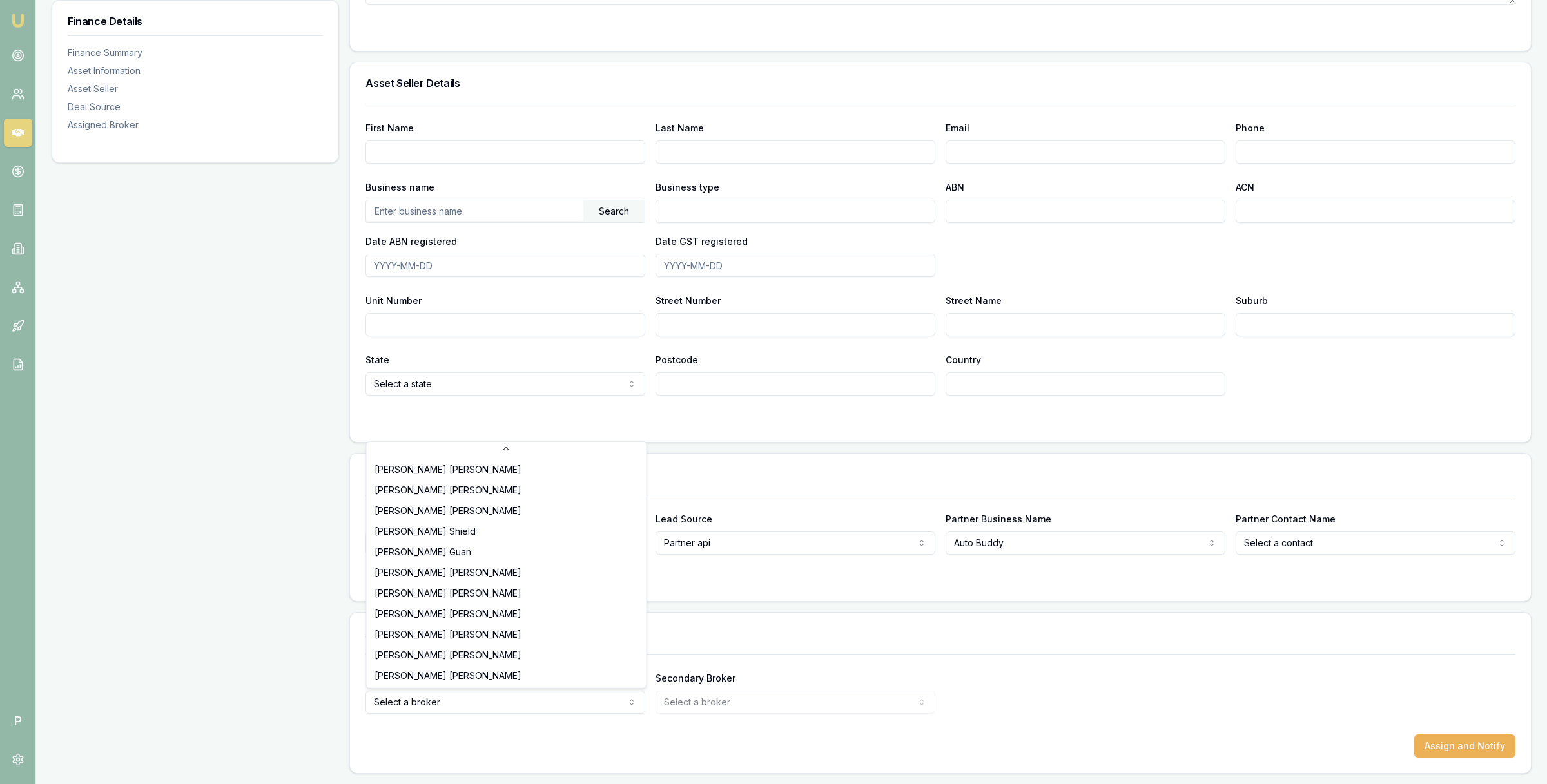
select select "U-NHCDP6WVWP"
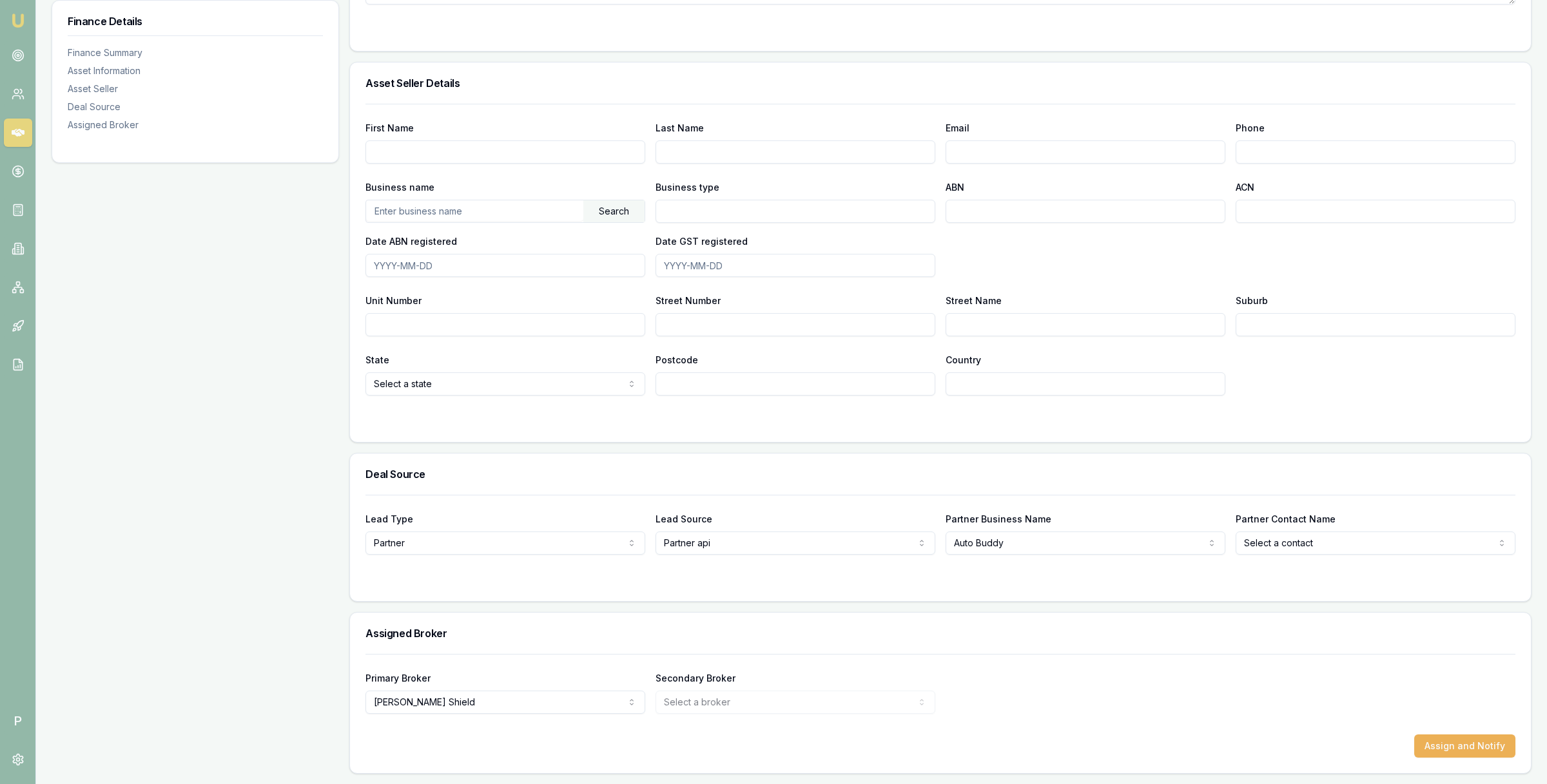
click at [1217, 704] on div "Primary Broker Erin Shield Tas Tzimos Stevette Gelavis Rachael Connors Krish Ba…" at bounding box center [941, 691] width 1150 height 43
click at [1451, 745] on button "Assign and Notify" at bounding box center [1465, 745] width 101 height 23
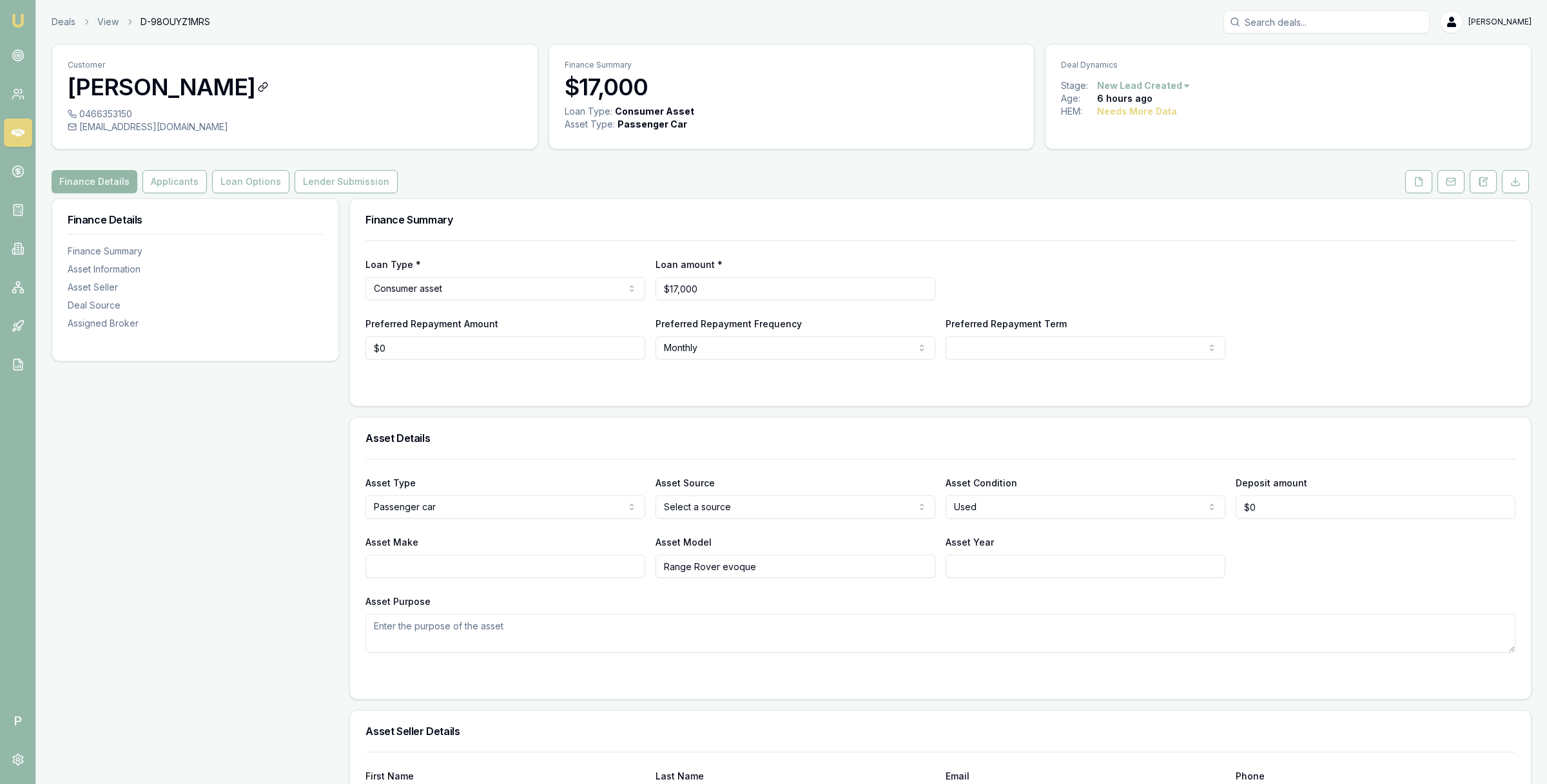
copy h3 "[PERSON_NAME]"
drag, startPoint x: 67, startPoint y: 85, endPoint x: 263, endPoint y: 92, distance: 196.1
click at [263, 92] on h3 "[PERSON_NAME]" at bounding box center [295, 87] width 454 height 26
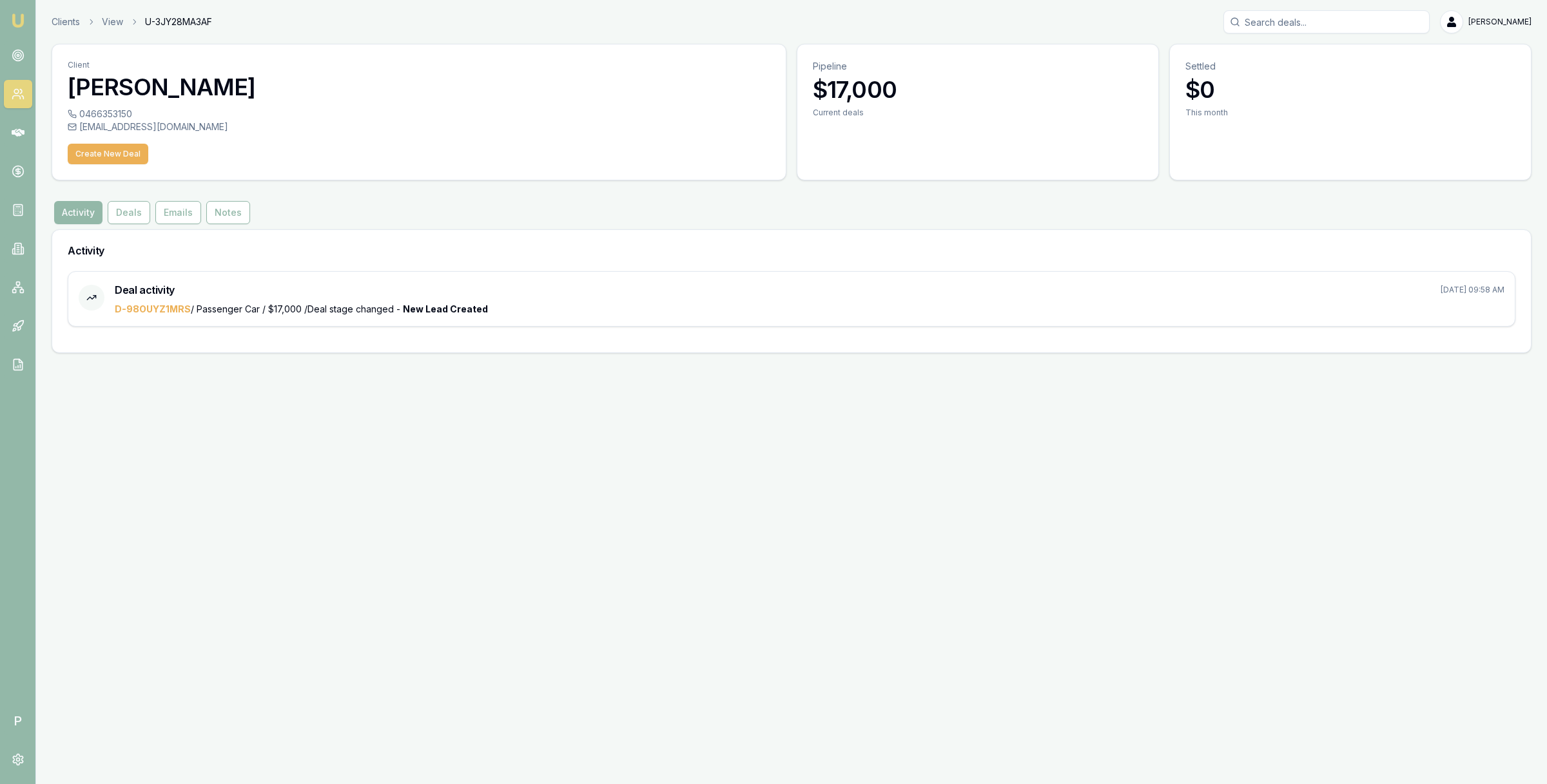
click at [23, 88] on icon at bounding box center [18, 94] width 13 height 13
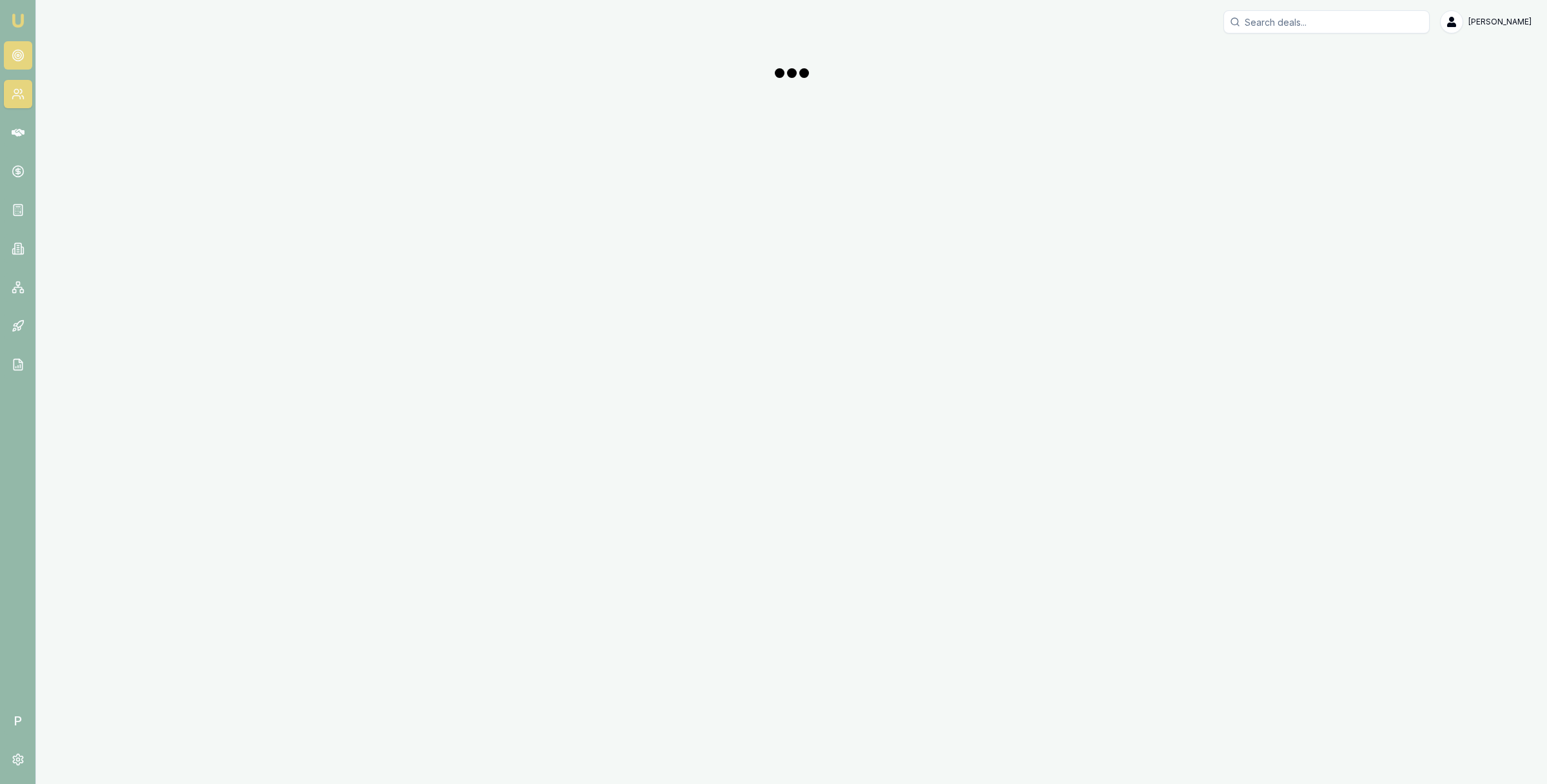
click at [18, 62] on link at bounding box center [18, 55] width 28 height 28
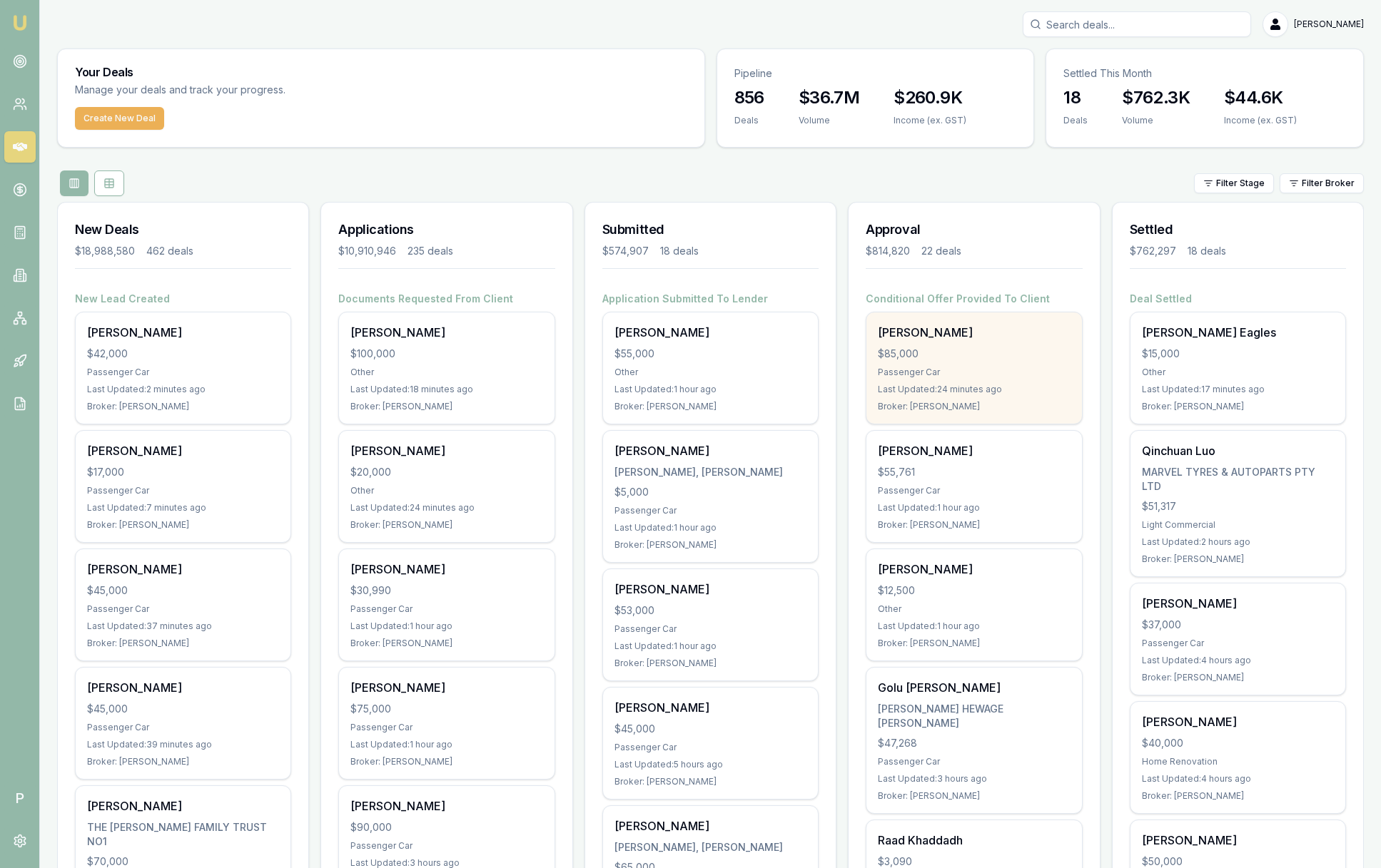
click at [974, 346] on div "Michael Webb $85,000 Passenger Car Last Updated: 24 minutes ago Broker: Robyn A…" at bounding box center [974, 368] width 215 height 111
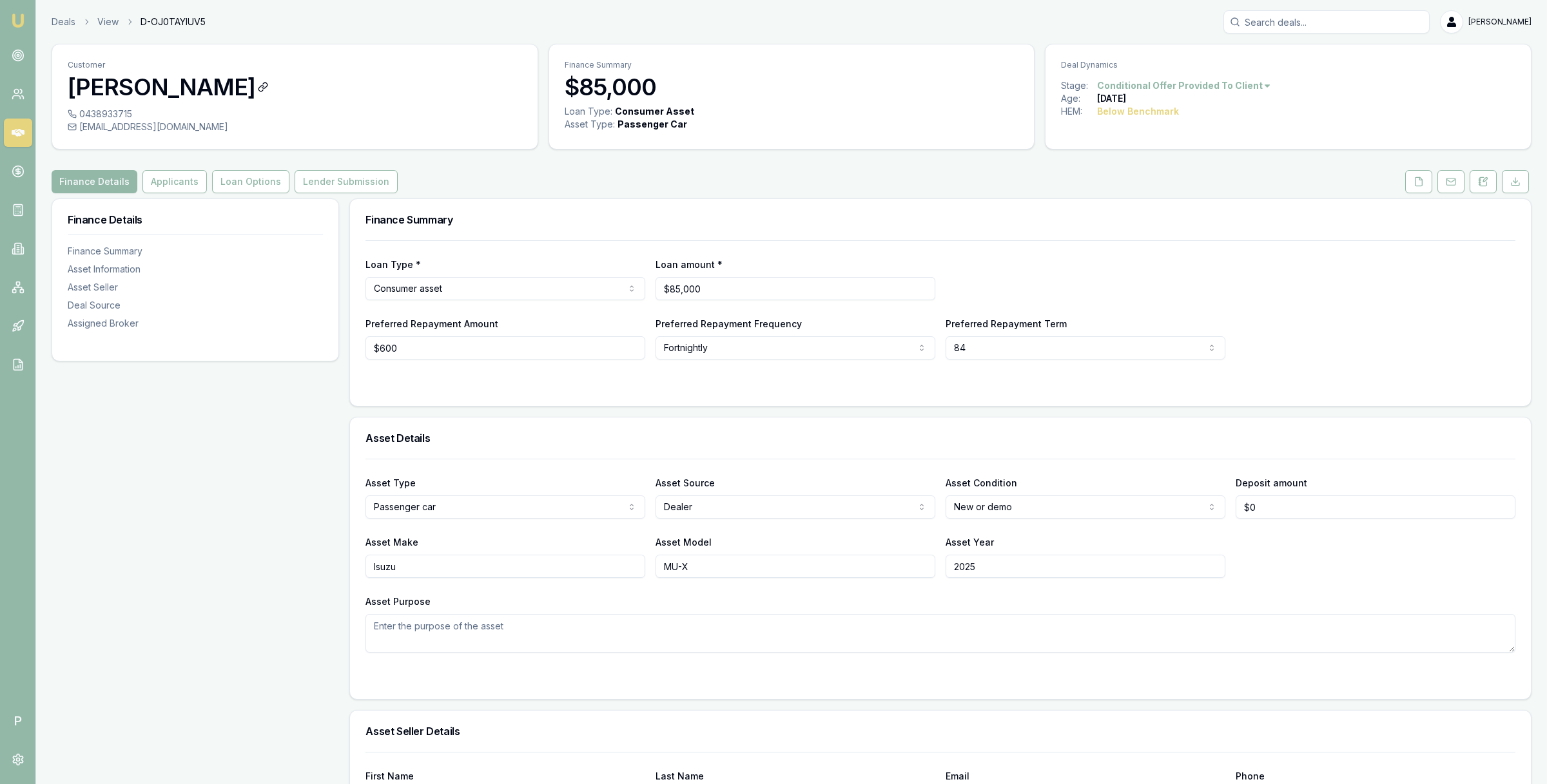
click at [160, 85] on h3 "[PERSON_NAME]" at bounding box center [295, 87] width 454 height 26
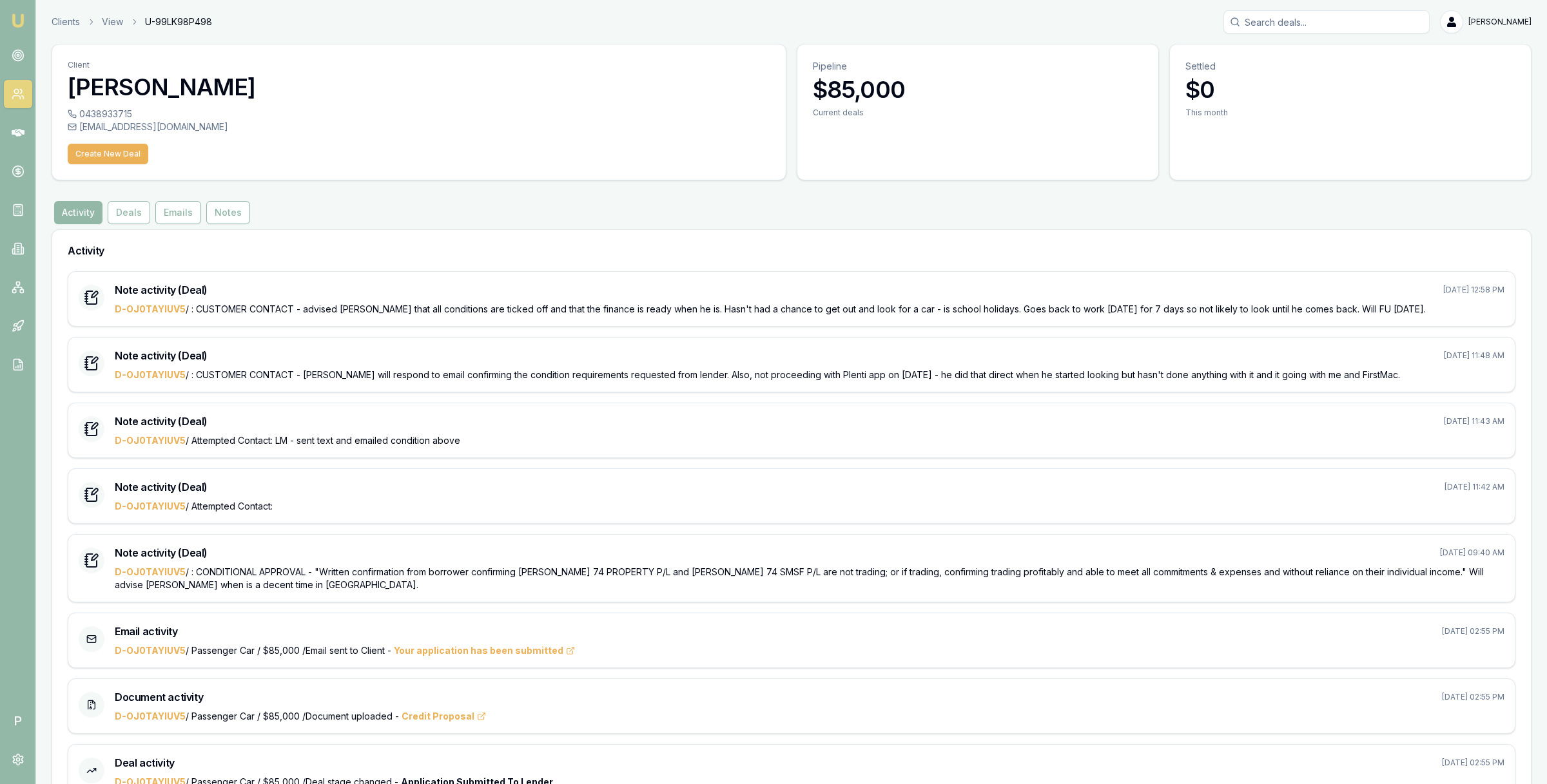
click at [24, 96] on link at bounding box center [18, 93] width 28 height 28
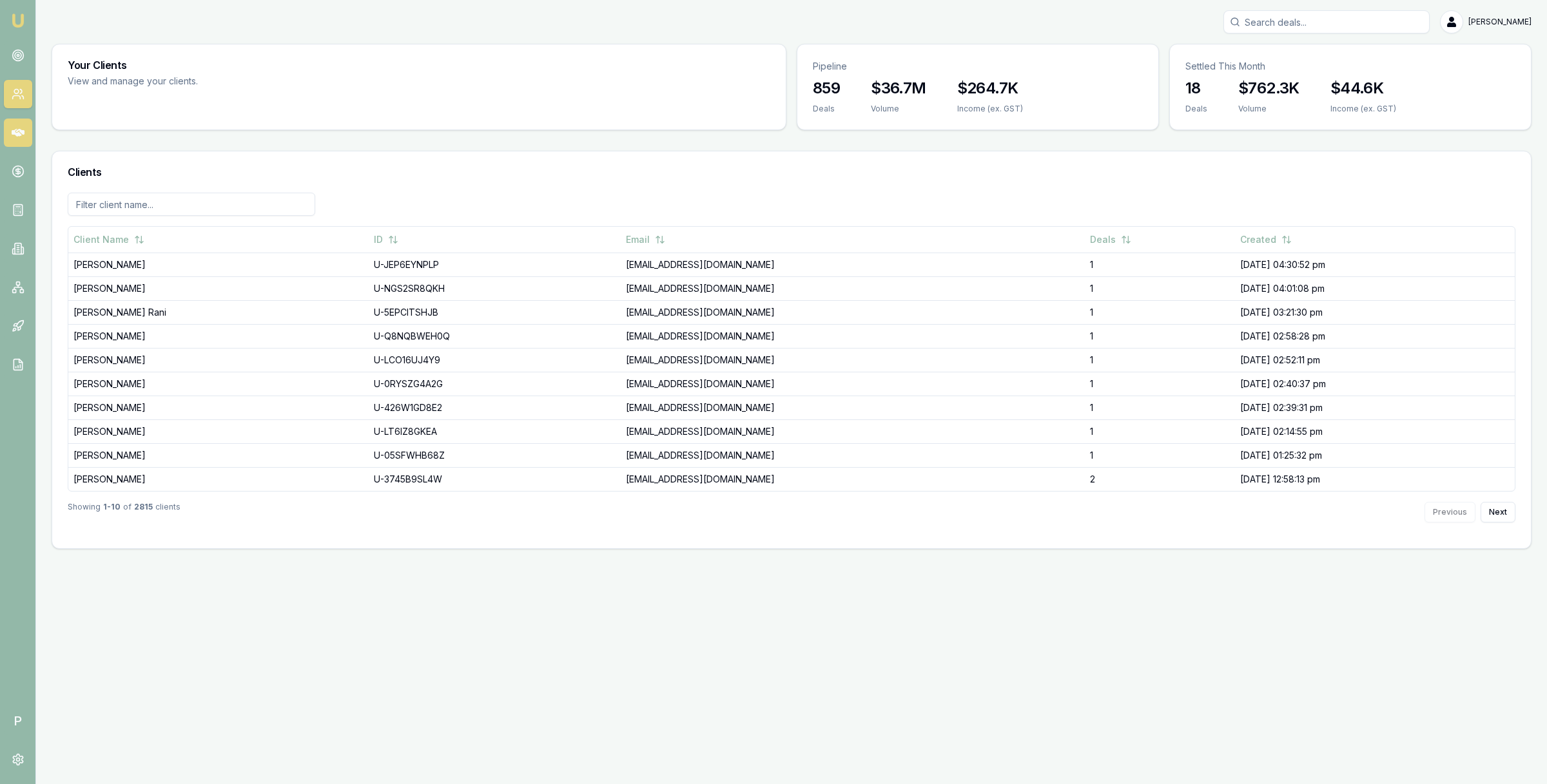
click at [19, 129] on icon at bounding box center [18, 133] width 13 height 8
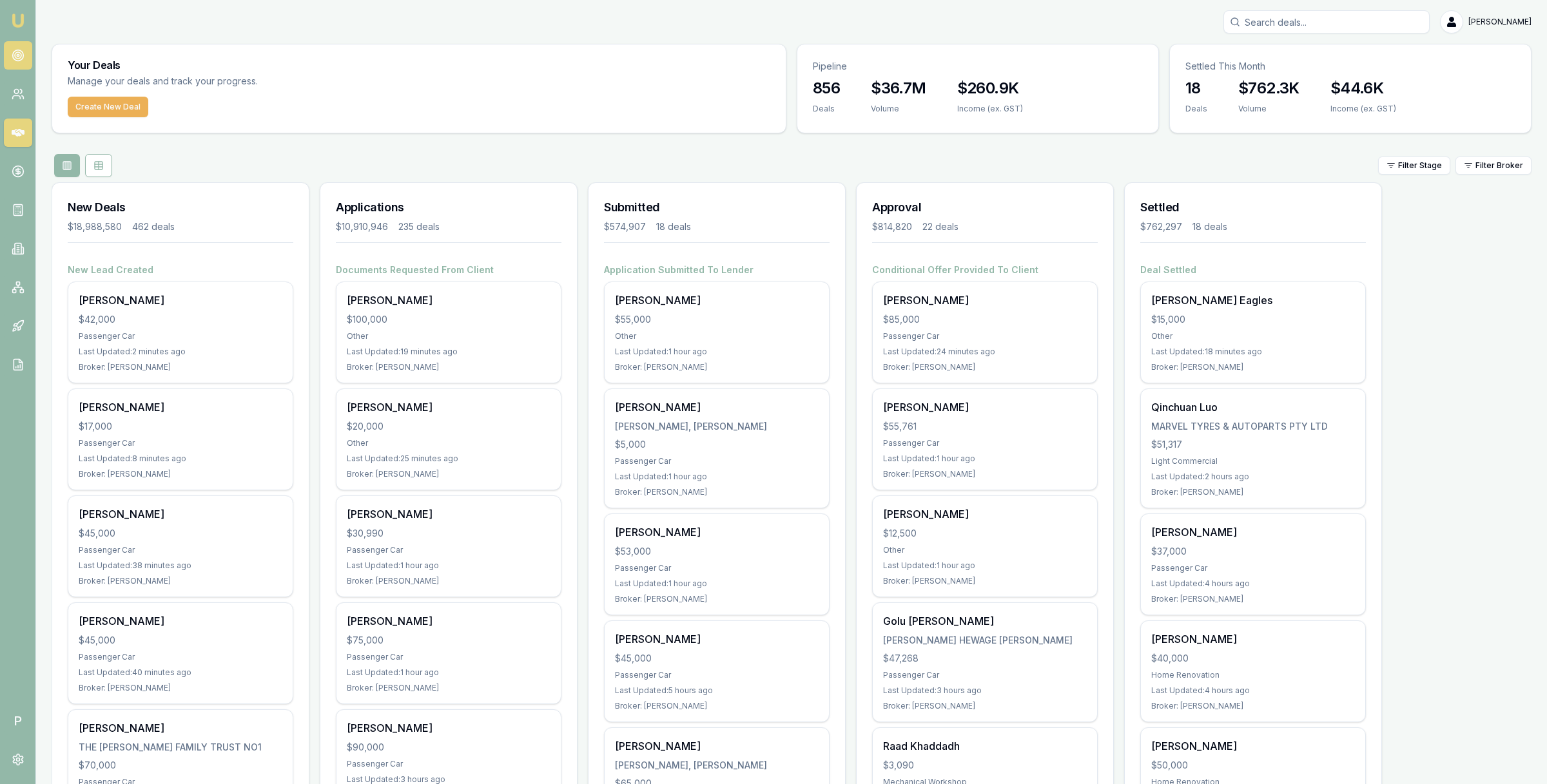
click at [16, 60] on circle at bounding box center [18, 56] width 11 height 11
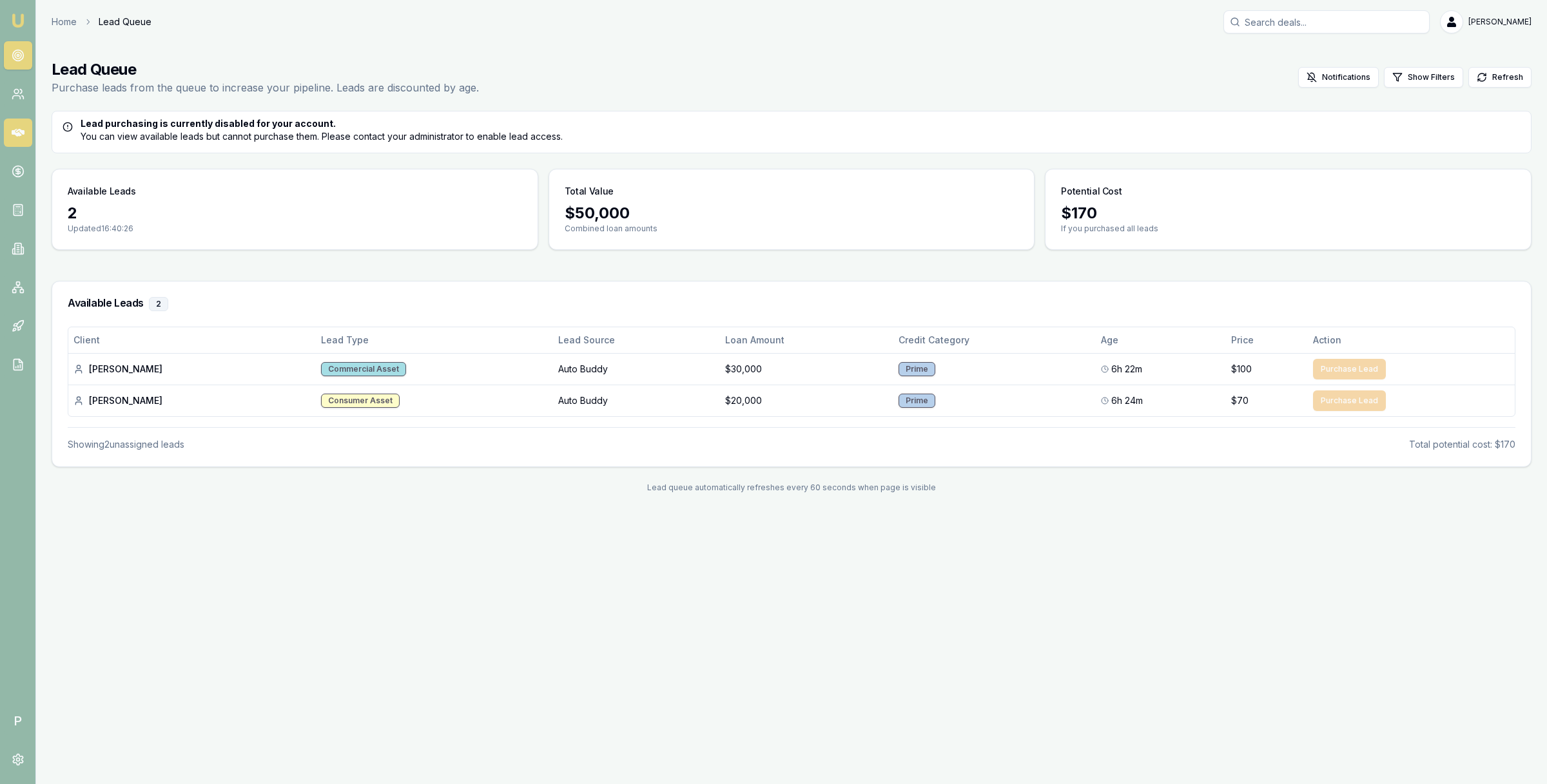
click at [15, 131] on icon at bounding box center [18, 133] width 13 height 8
